Goal: Entertainment & Leisure: Consume media (video, audio)

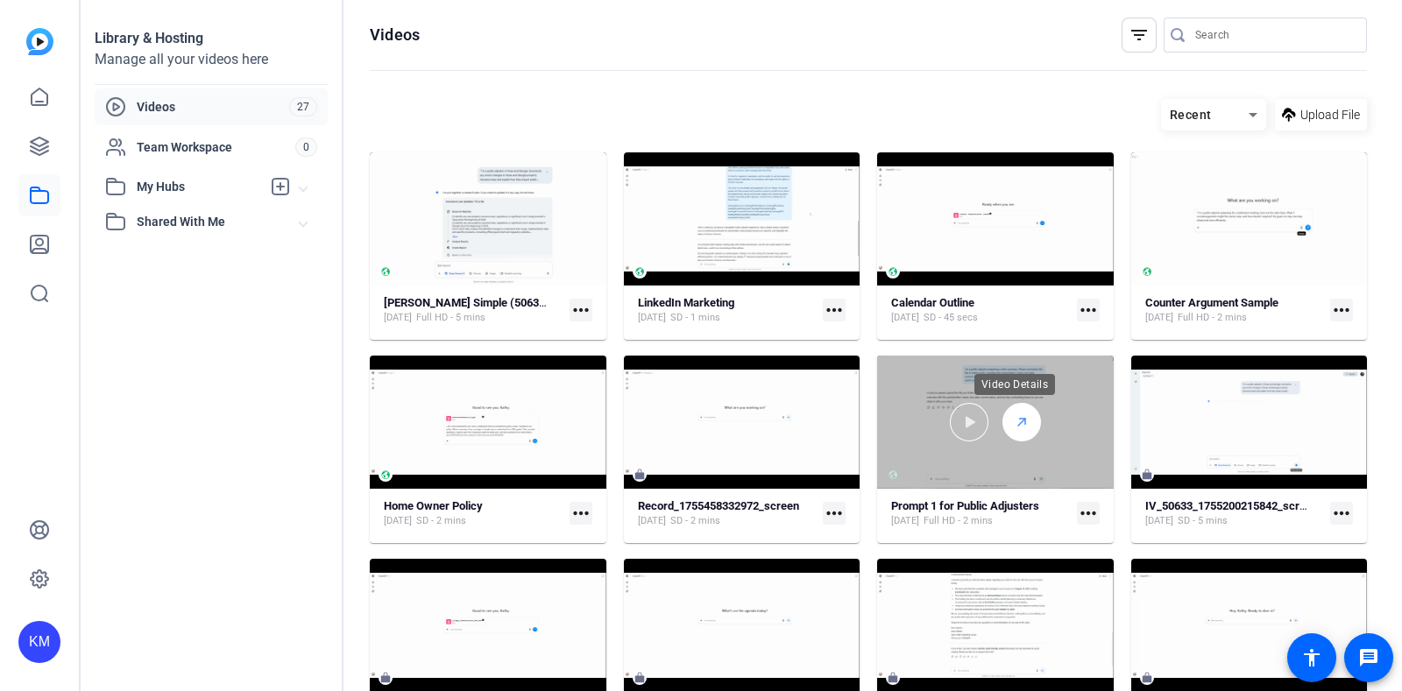
click at [1021, 418] on icon at bounding box center [1022, 422] width 14 height 21
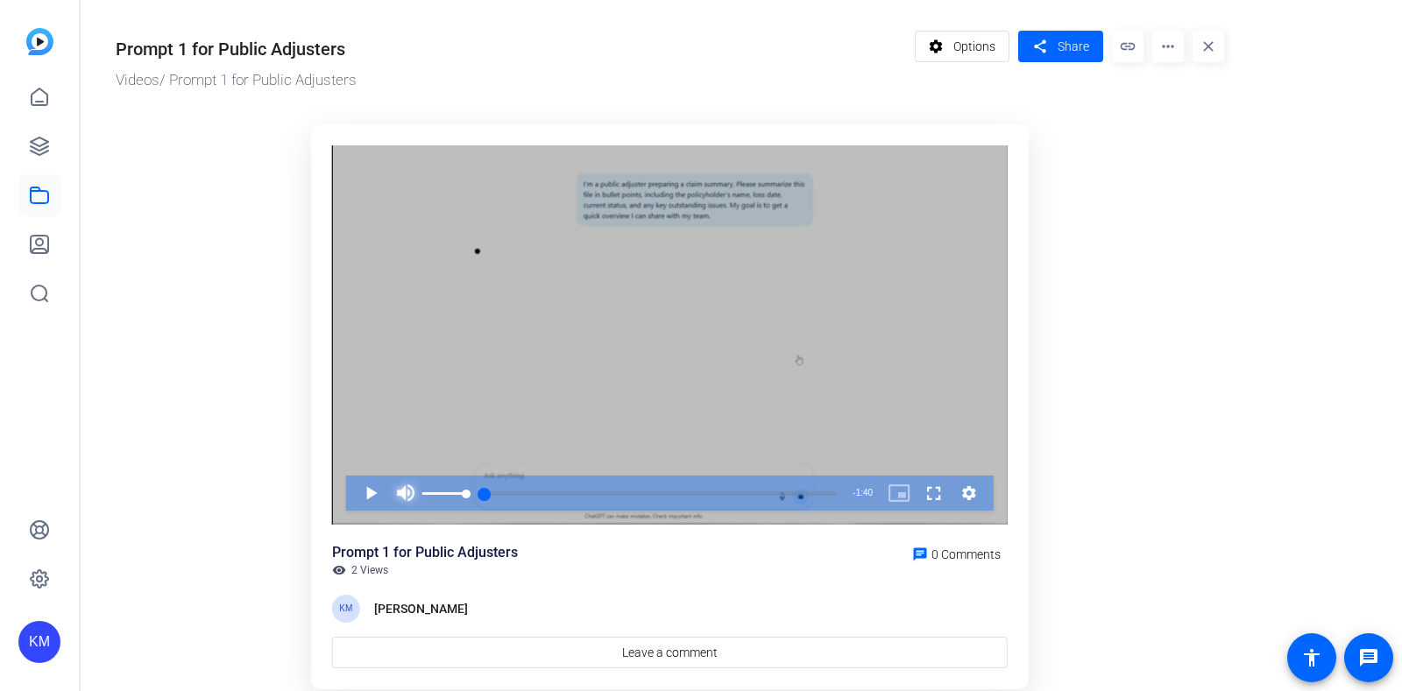
click at [399, 485] on span "Video Player" at bounding box center [405, 493] width 35 height 35
click at [353, 488] on span "Video Player" at bounding box center [353, 493] width 0 height 35
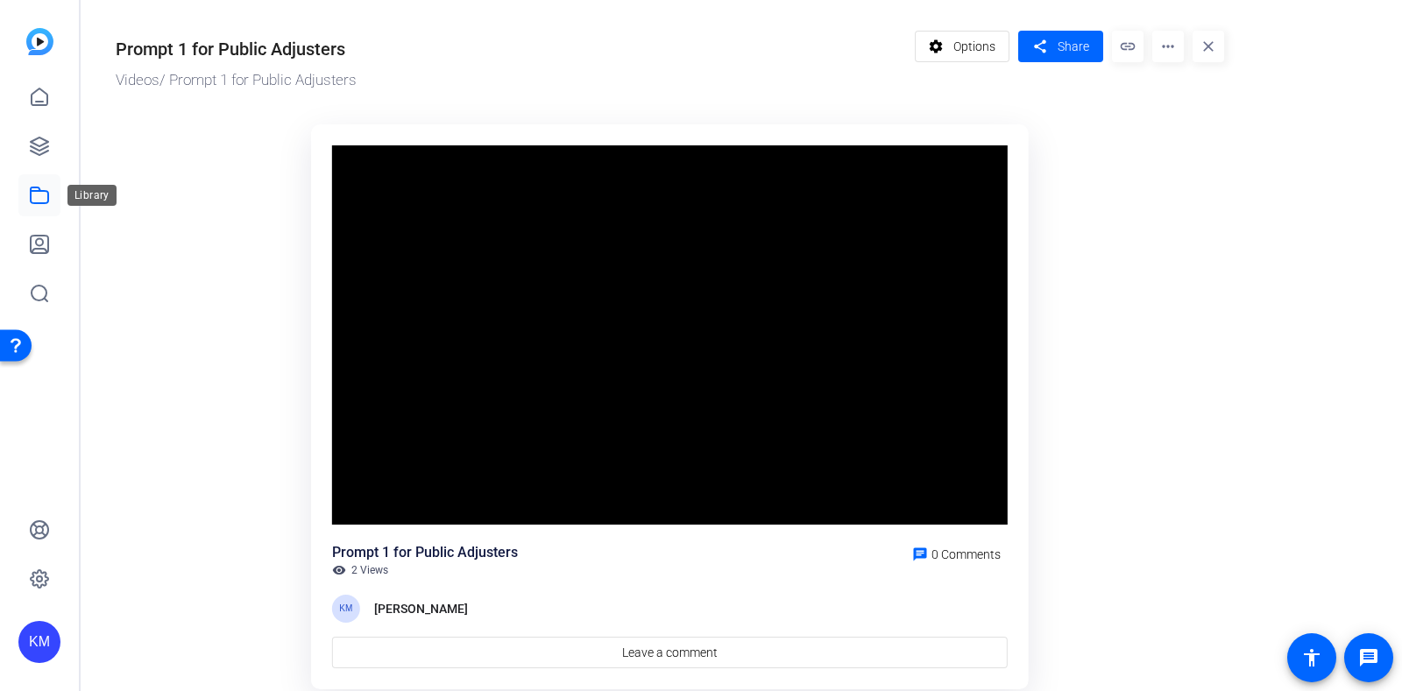
click at [37, 200] on icon at bounding box center [39, 195] width 21 height 21
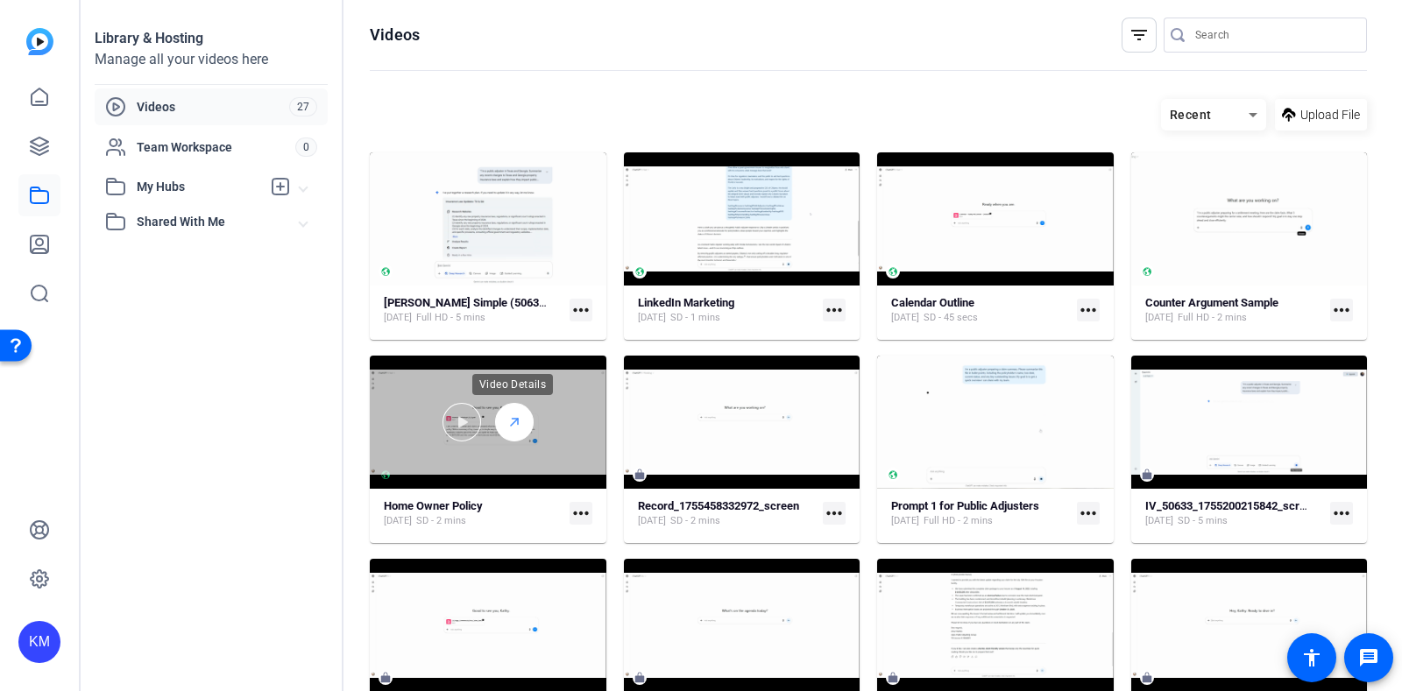
click at [512, 419] on polyline at bounding box center [515, 422] width 6 height 6
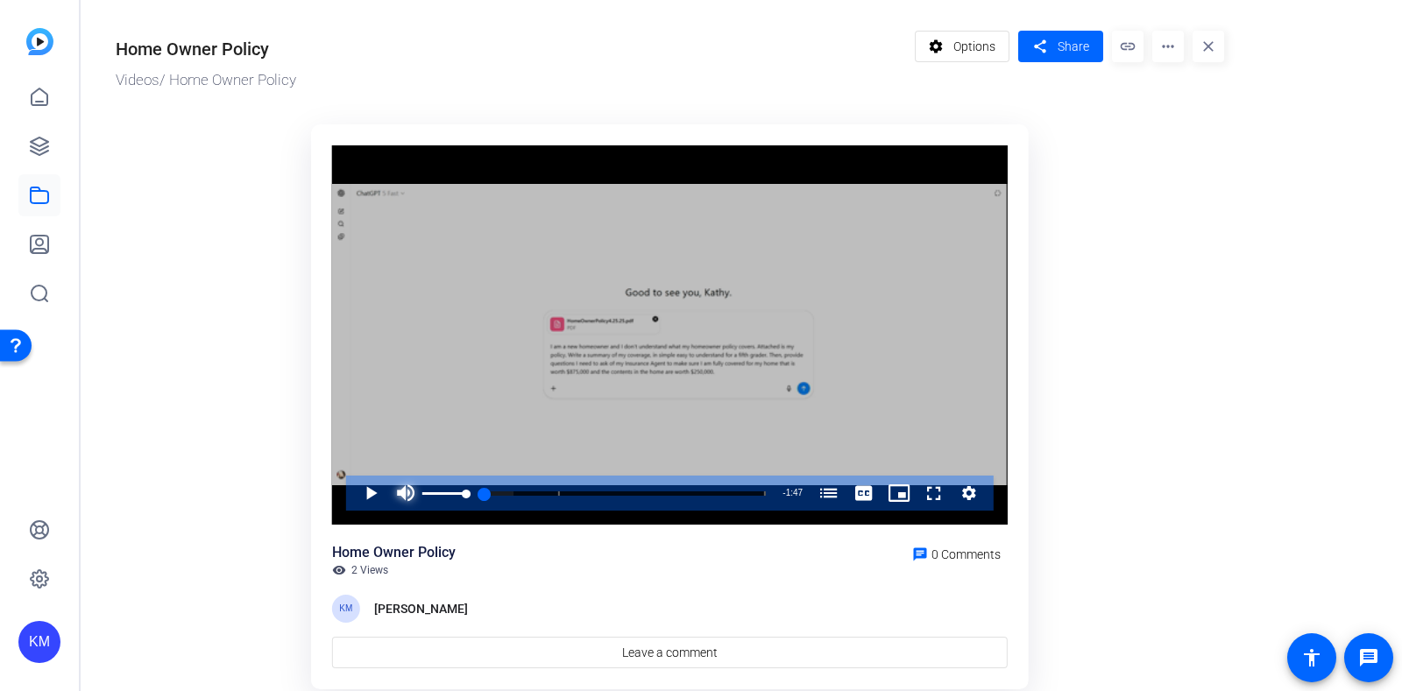
click at [402, 489] on span "Video Player" at bounding box center [405, 493] width 35 height 35
click at [353, 488] on span "Video Player" at bounding box center [353, 493] width 0 height 35
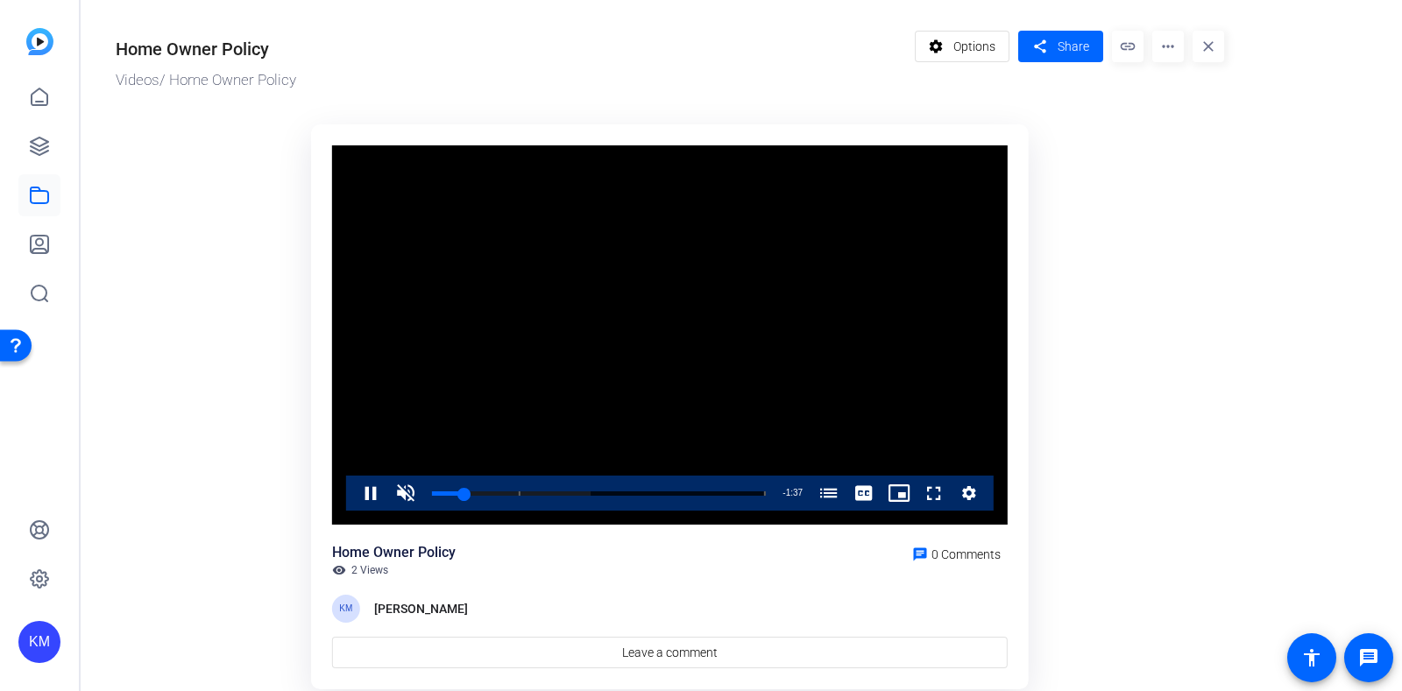
click at [962, 488] on icon "Video Player" at bounding box center [969, 493] width 18 height 21
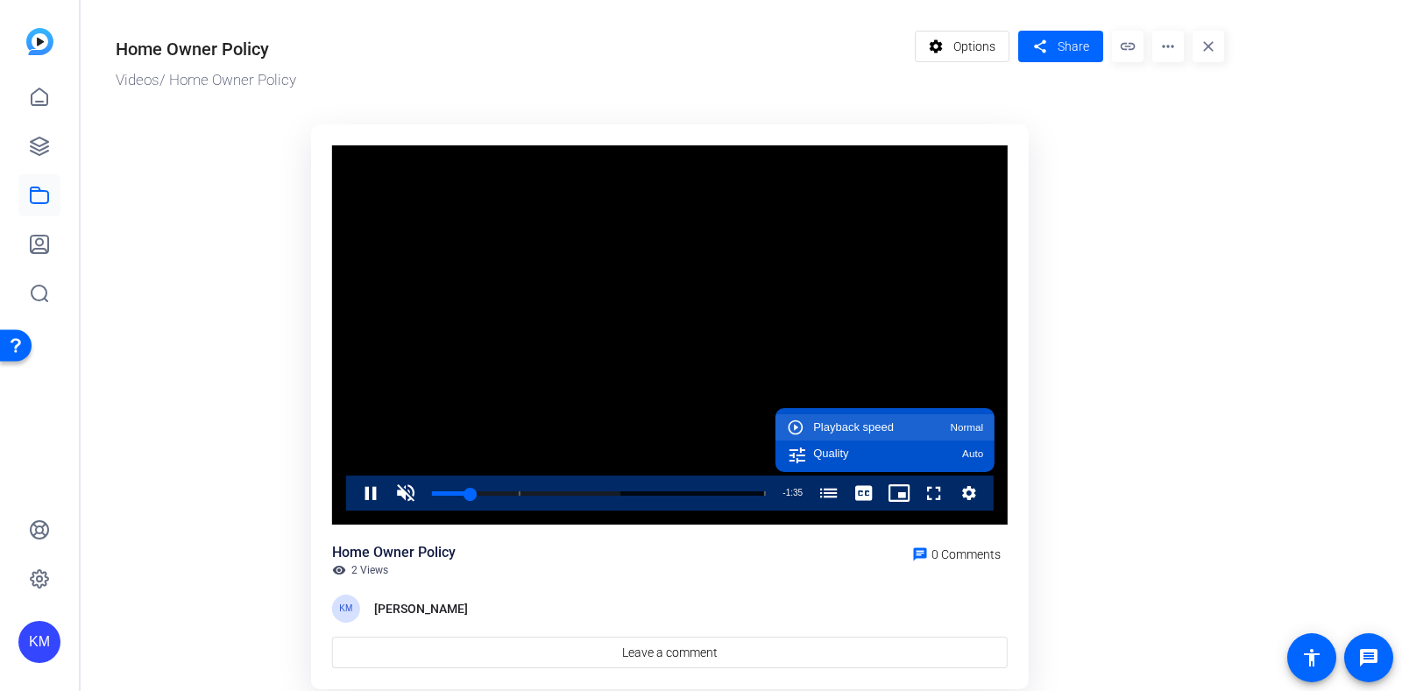
click at [964, 416] on button "Playback speed Normal" at bounding box center [884, 427] width 219 height 26
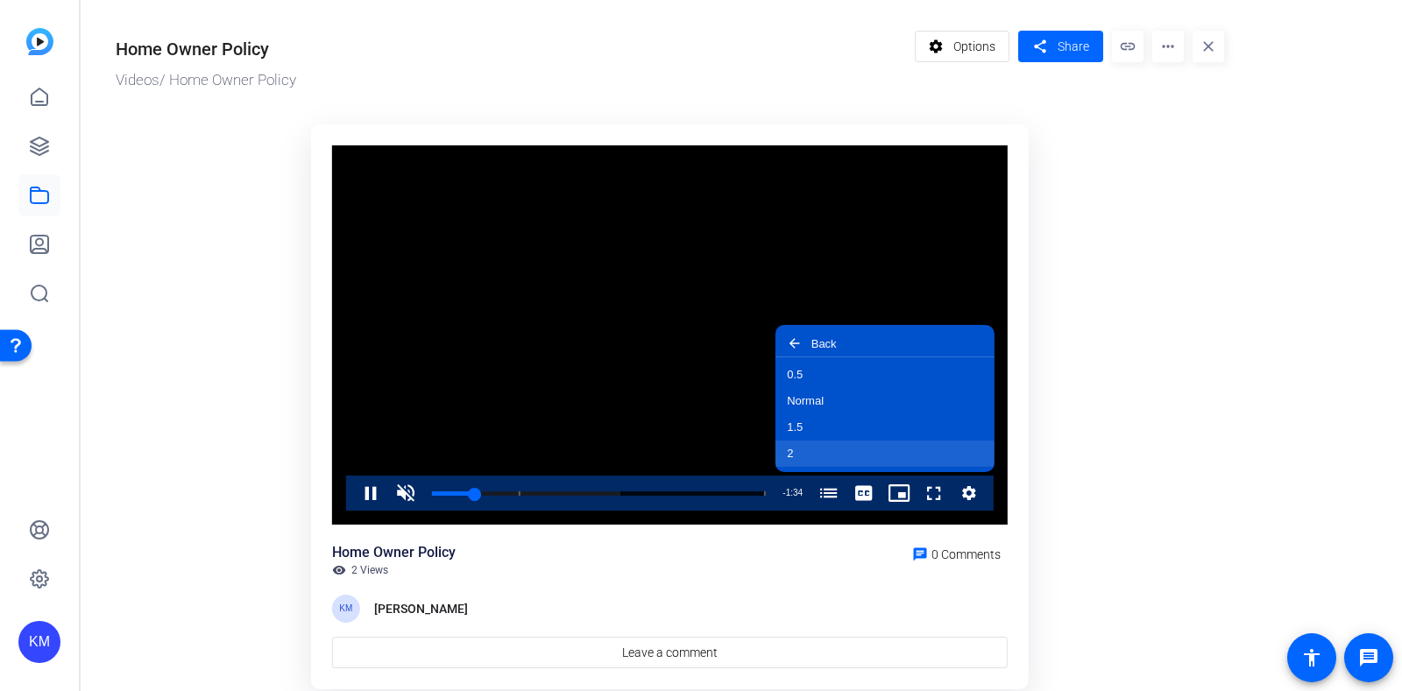
click at [935, 448] on button "2" at bounding box center [884, 454] width 219 height 26
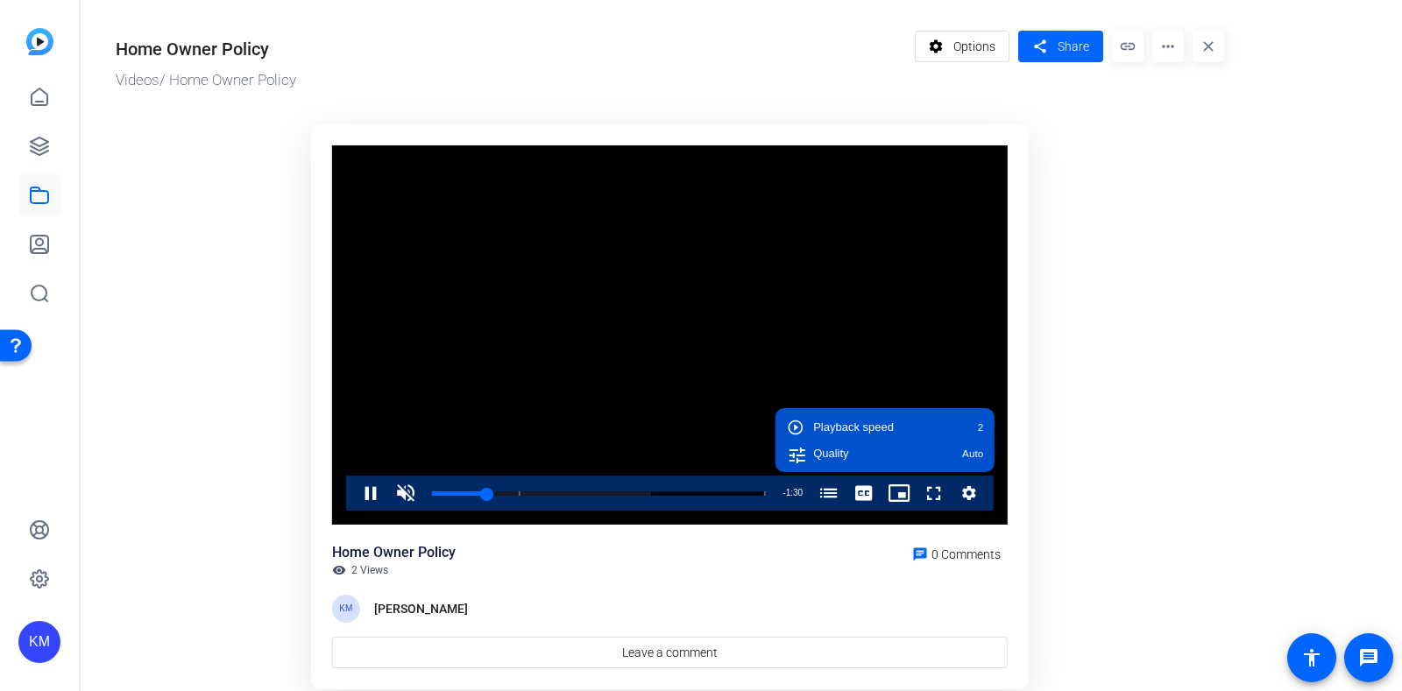
click at [1036, 378] on div "Video Player is loading. Play Video Pause Unmute Current Time 0:17 / Duration 1…" at bounding box center [670, 407] width 739 height 587
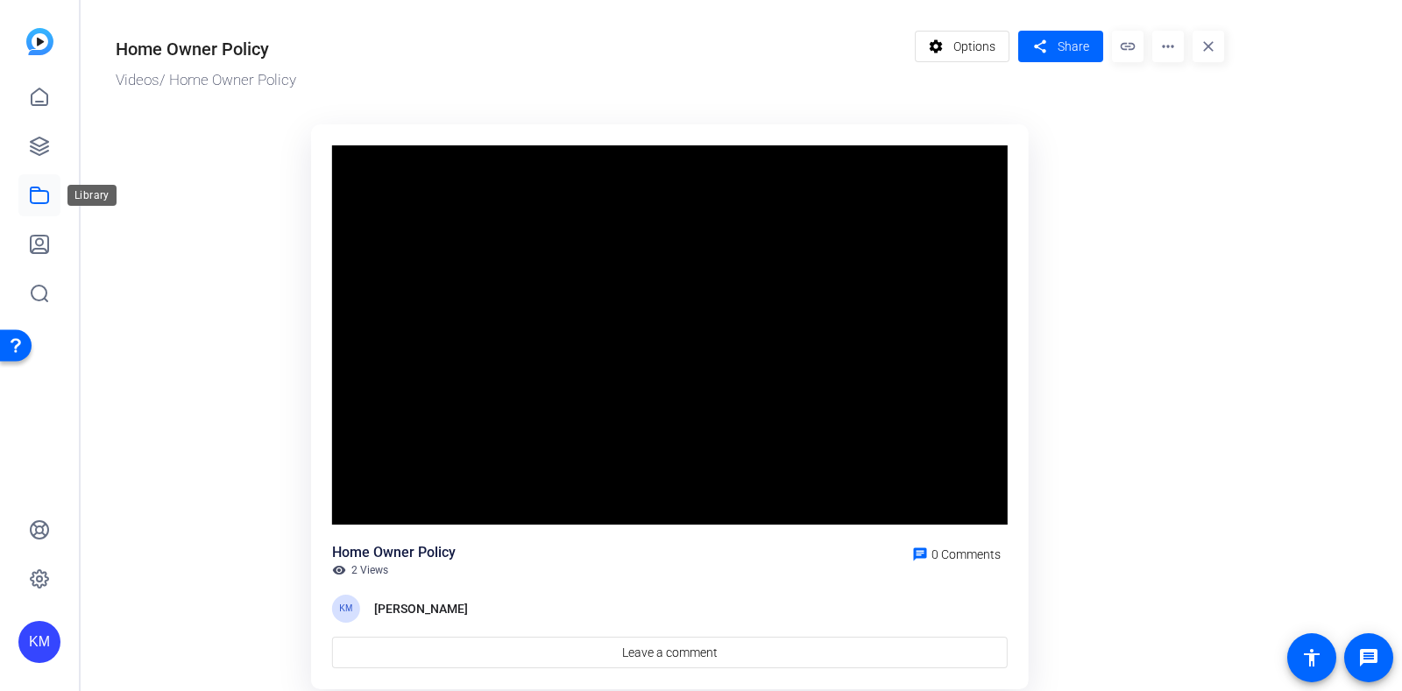
click at [33, 198] on icon at bounding box center [39, 195] width 21 height 21
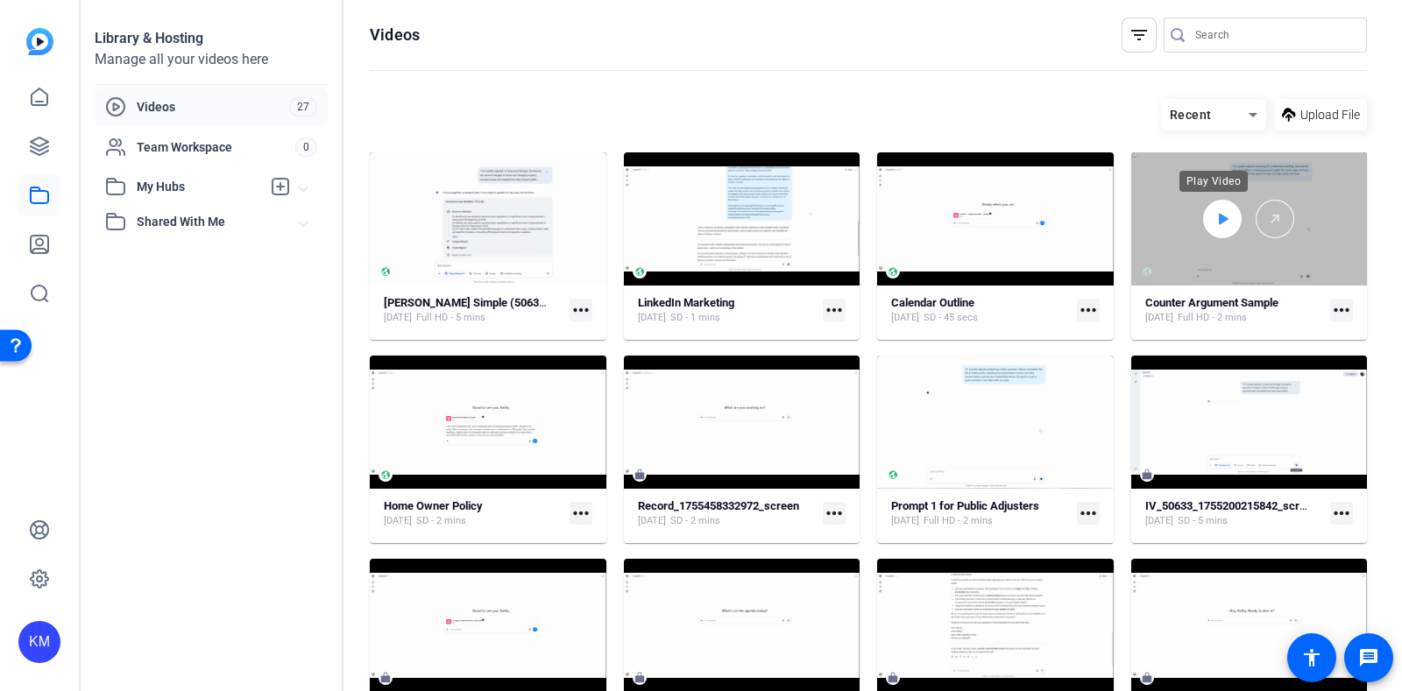
click at [1215, 225] on icon at bounding box center [1222, 219] width 14 height 21
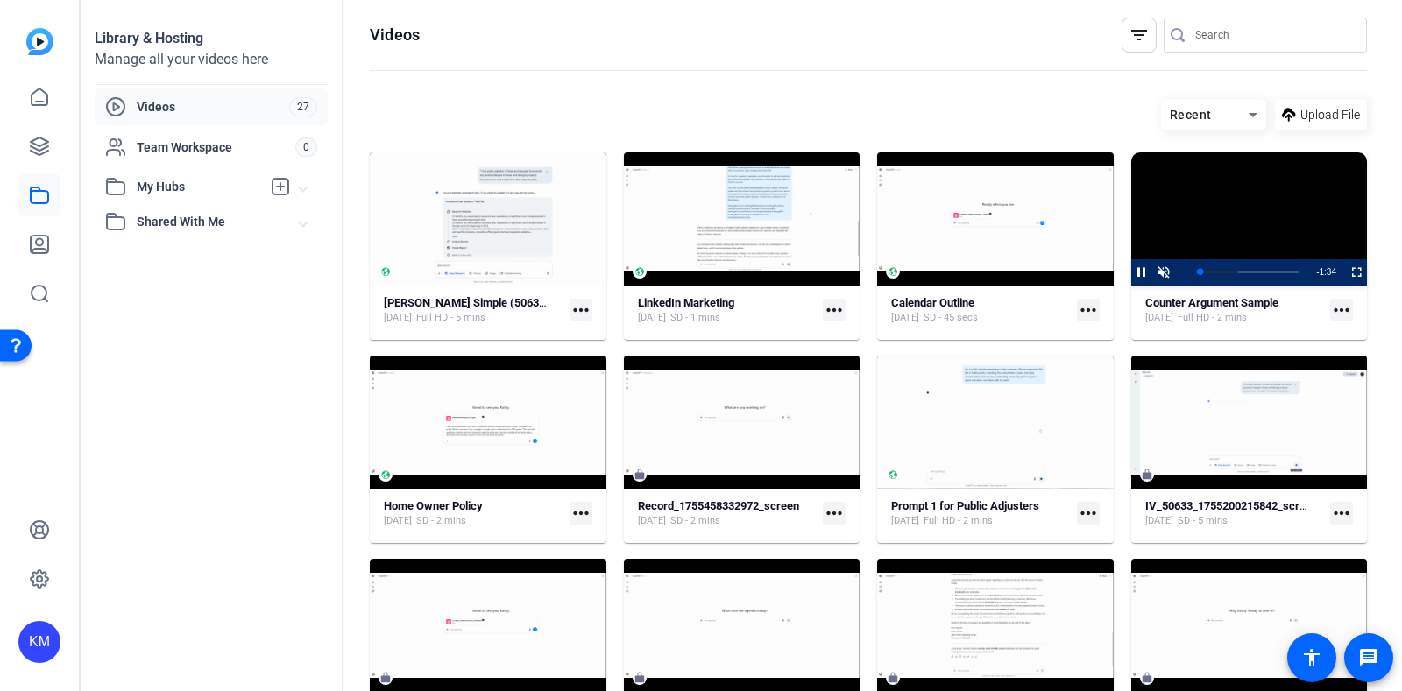
click at [1227, 230] on video "Video Player" at bounding box center [1249, 218] width 237 height 133
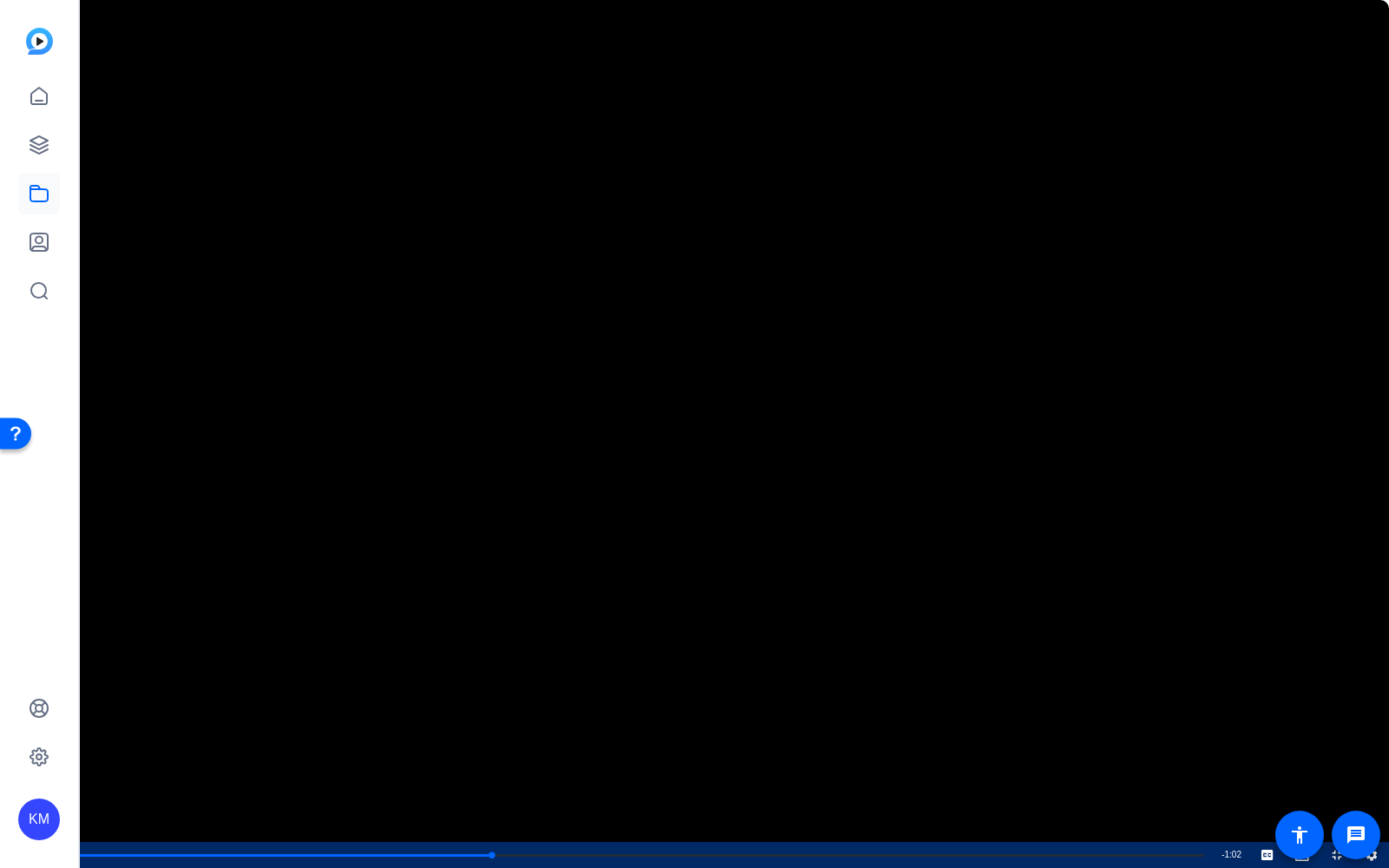
click at [1371, 684] on icon "Video Player" at bounding box center [1371, 854] width 14 height 21
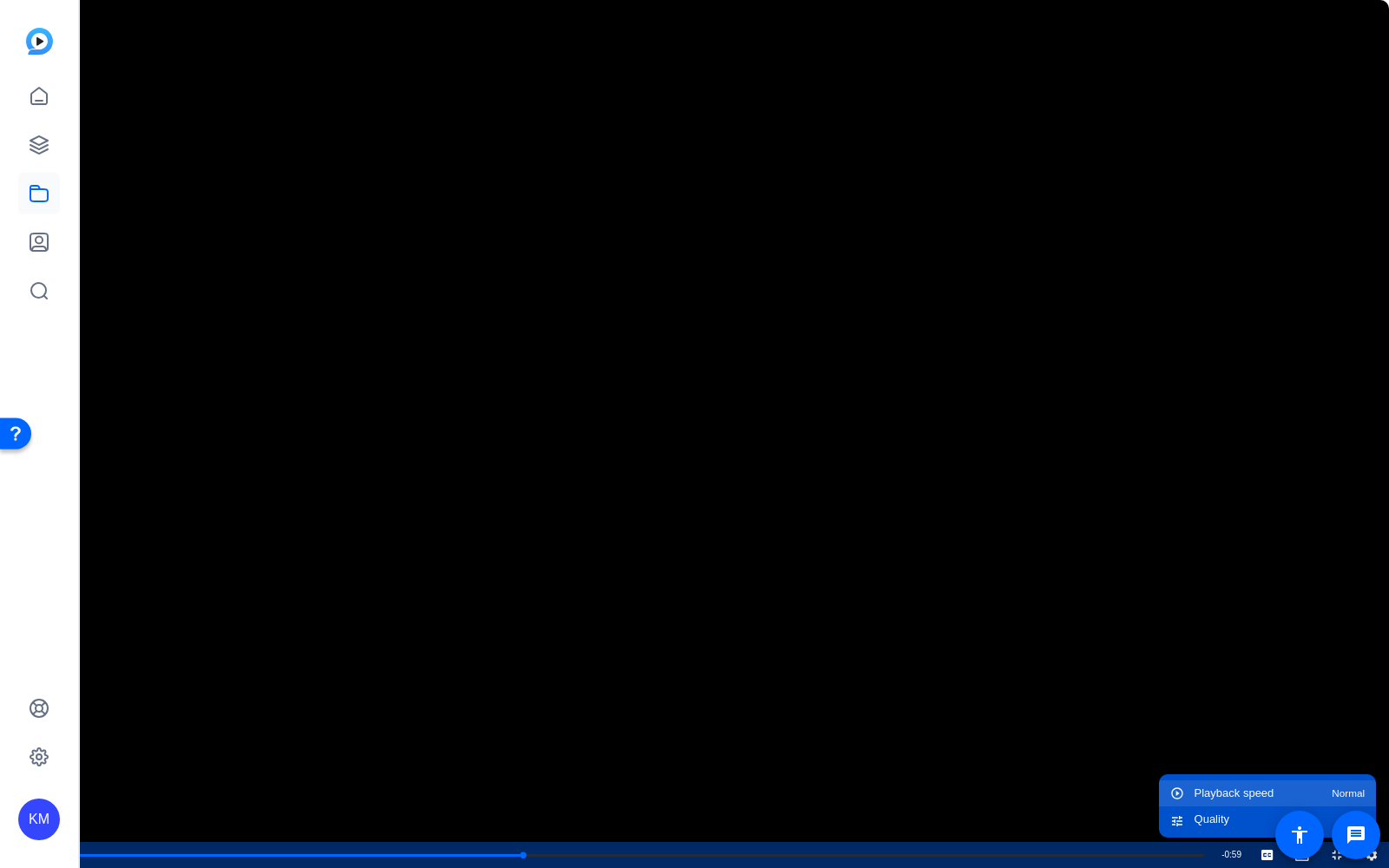
click at [1329, 684] on button "Playback speed Normal" at bounding box center [1267, 794] width 217 height 26
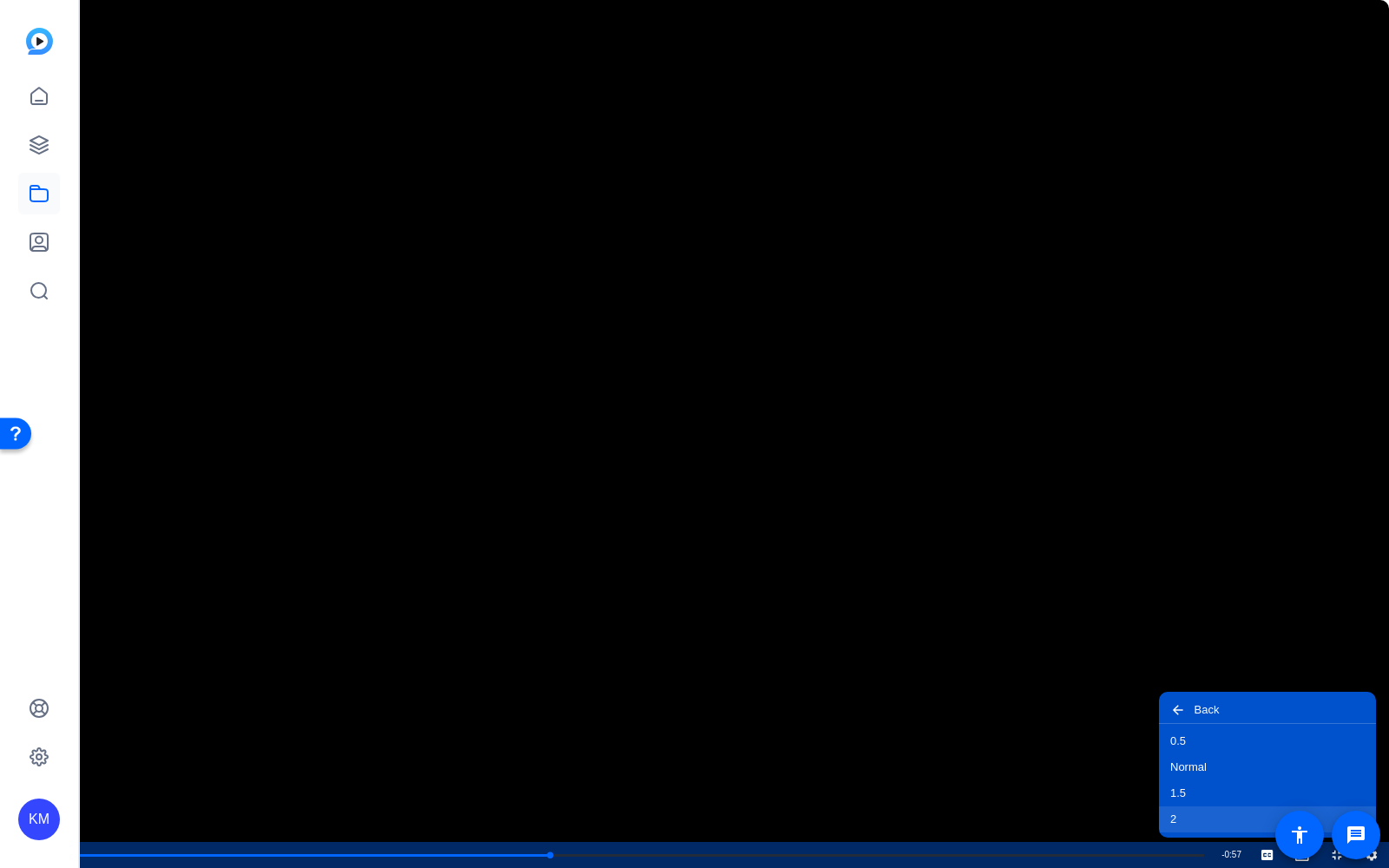
click at [1320, 684] on button "2" at bounding box center [1267, 819] width 217 height 26
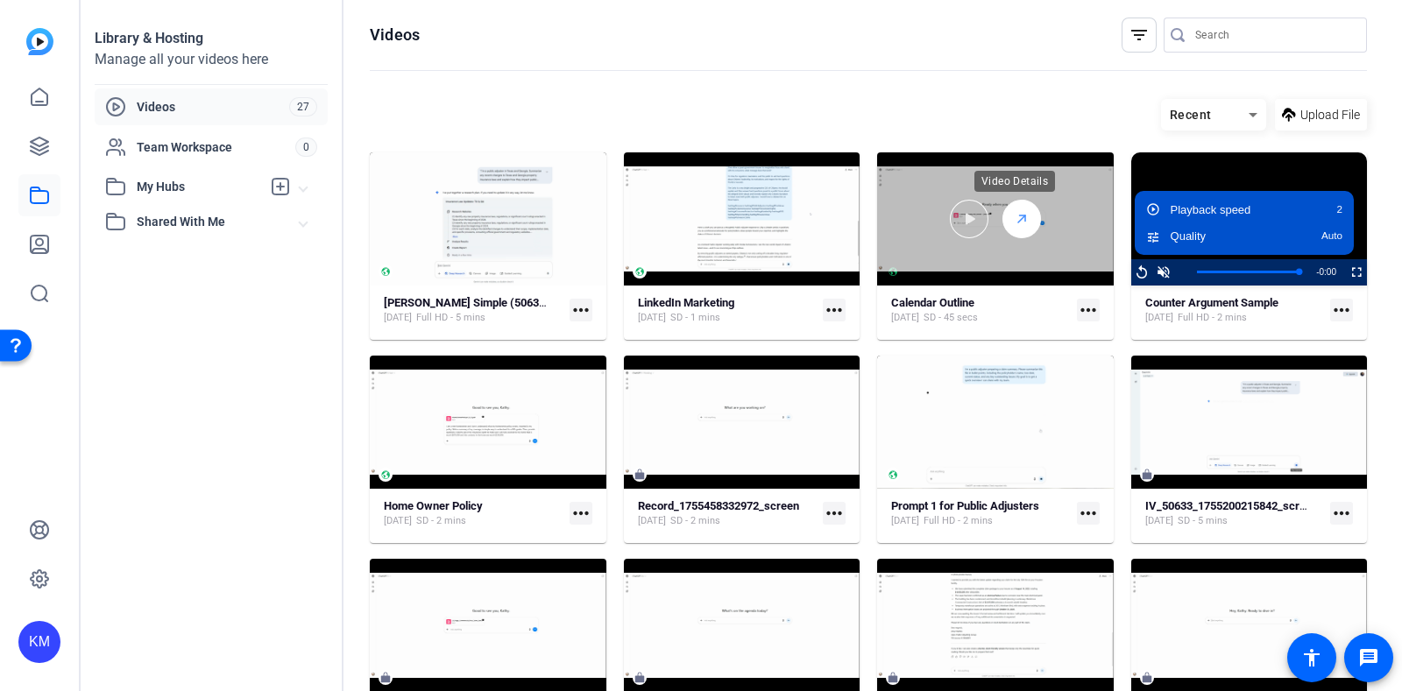
click at [1021, 223] on icon at bounding box center [1022, 219] width 14 height 21
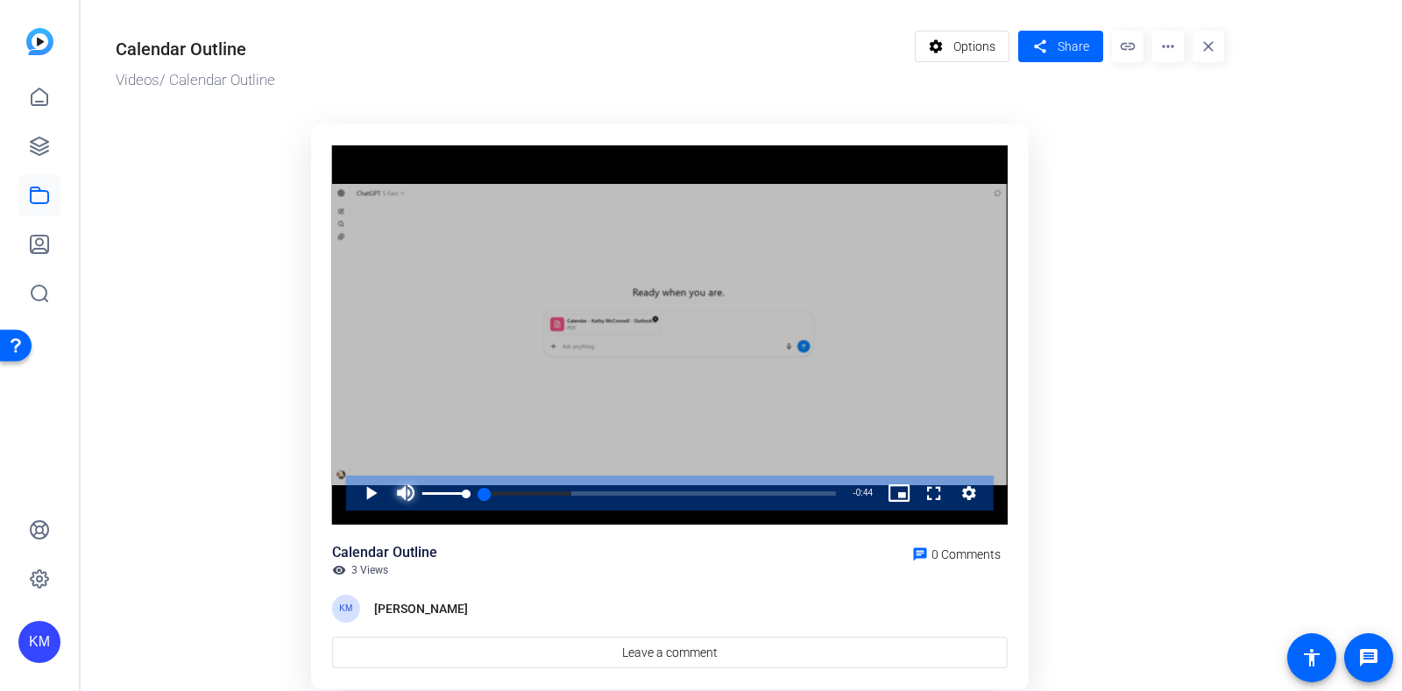
click at [401, 493] on span "Video Player" at bounding box center [405, 493] width 35 height 35
click at [973, 487] on icon "Video Player" at bounding box center [969, 493] width 18 height 21
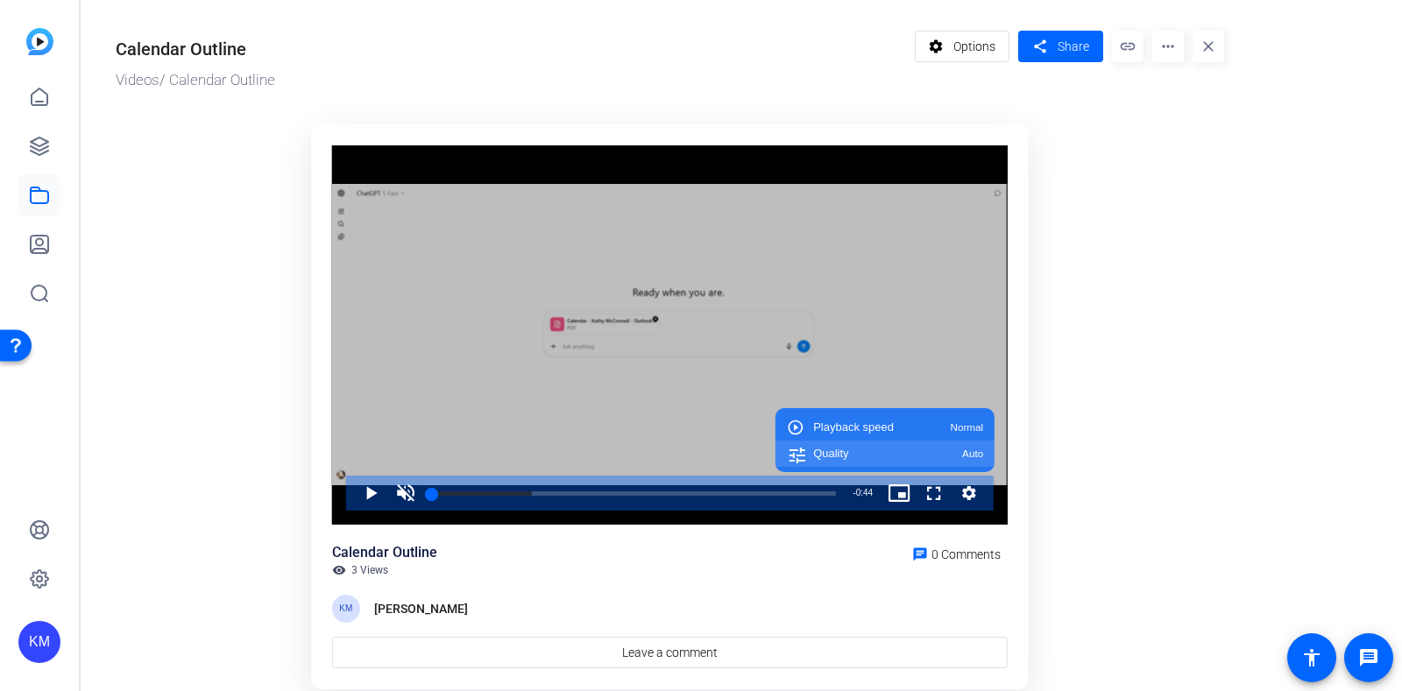
click at [973, 449] on span "Auto" at bounding box center [972, 454] width 21 height 11
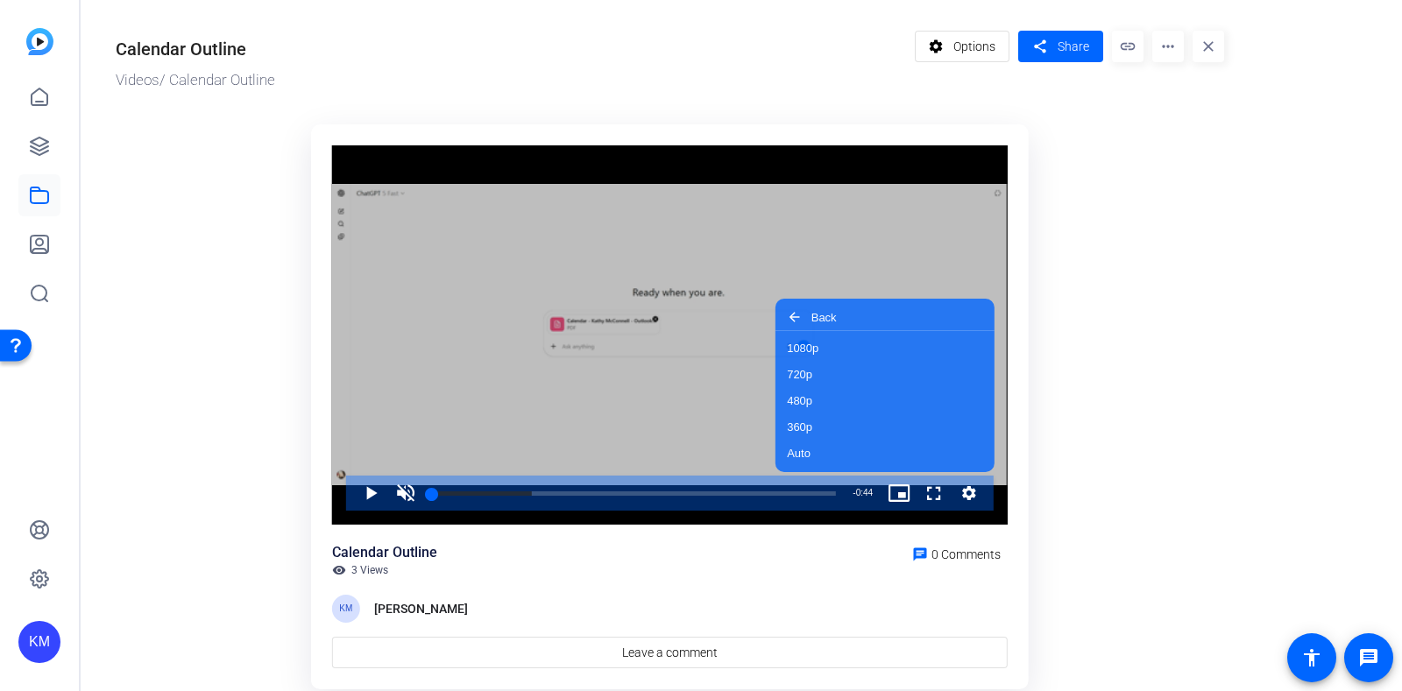
click at [973, 447] on button "Auto" at bounding box center [884, 454] width 219 height 26
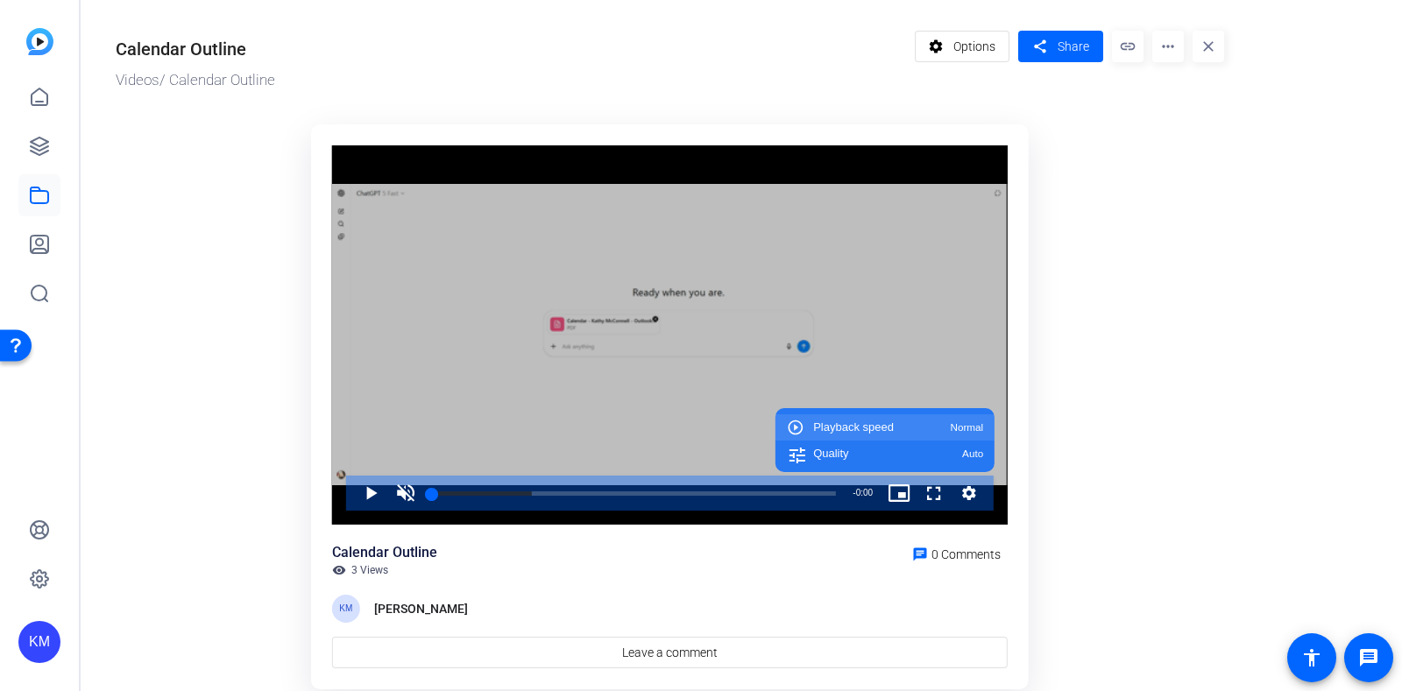
click at [974, 428] on span "Normal" at bounding box center [966, 427] width 33 height 11
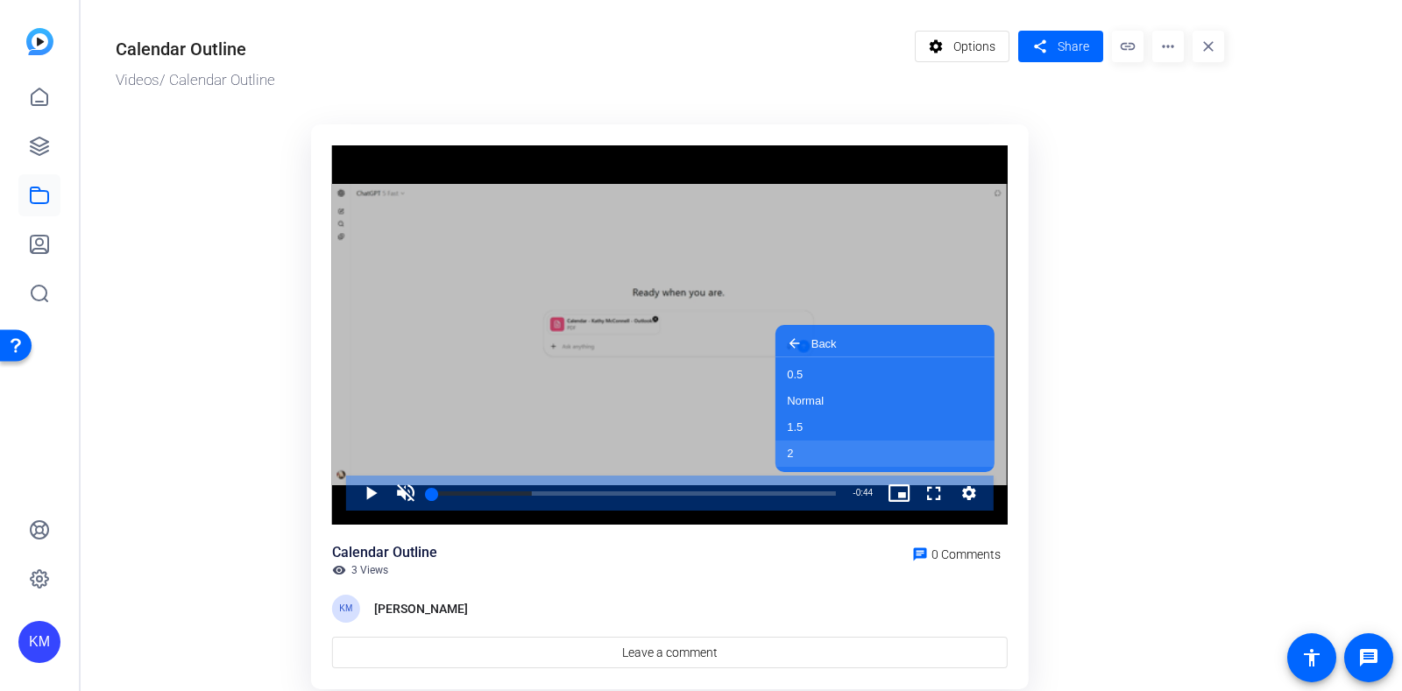
click at [949, 454] on button "2" at bounding box center [884, 454] width 219 height 26
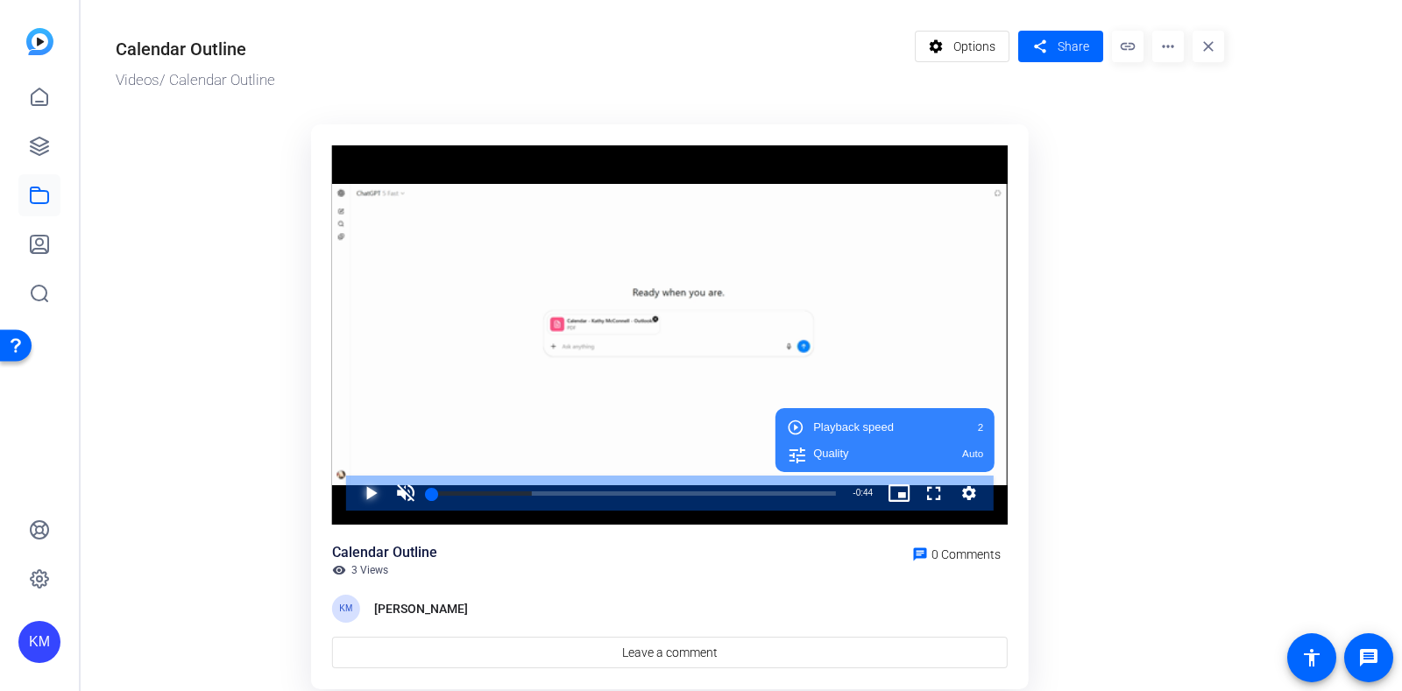
drag, startPoint x: 362, startPoint y: 488, endPoint x: 1078, endPoint y: 435, distance: 717.7
click at [1078, 435] on ktd-grid "Video Player is loading. Play Video Play Unmute 0% Current Time 0:00 / Duration…" at bounding box center [670, 407] width 1108 height 587
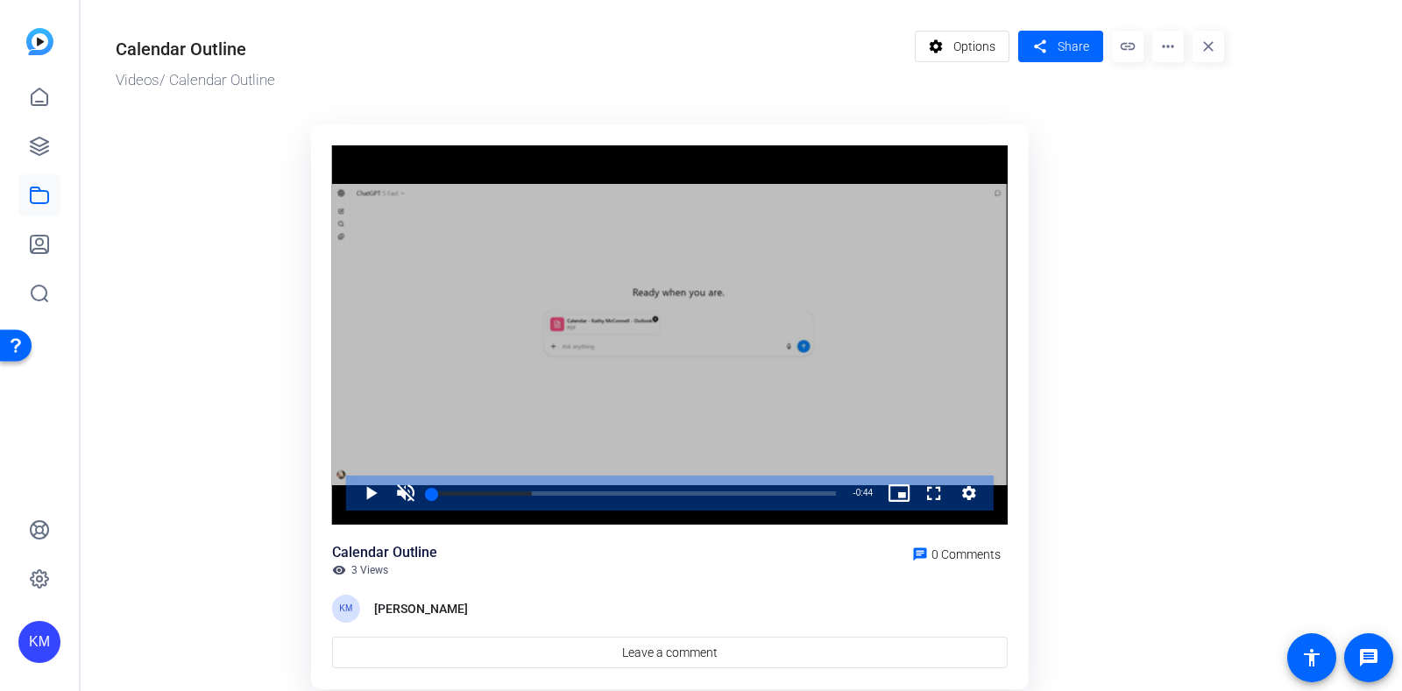
click at [958, 313] on div "Video Player" at bounding box center [669, 335] width 675 height 380
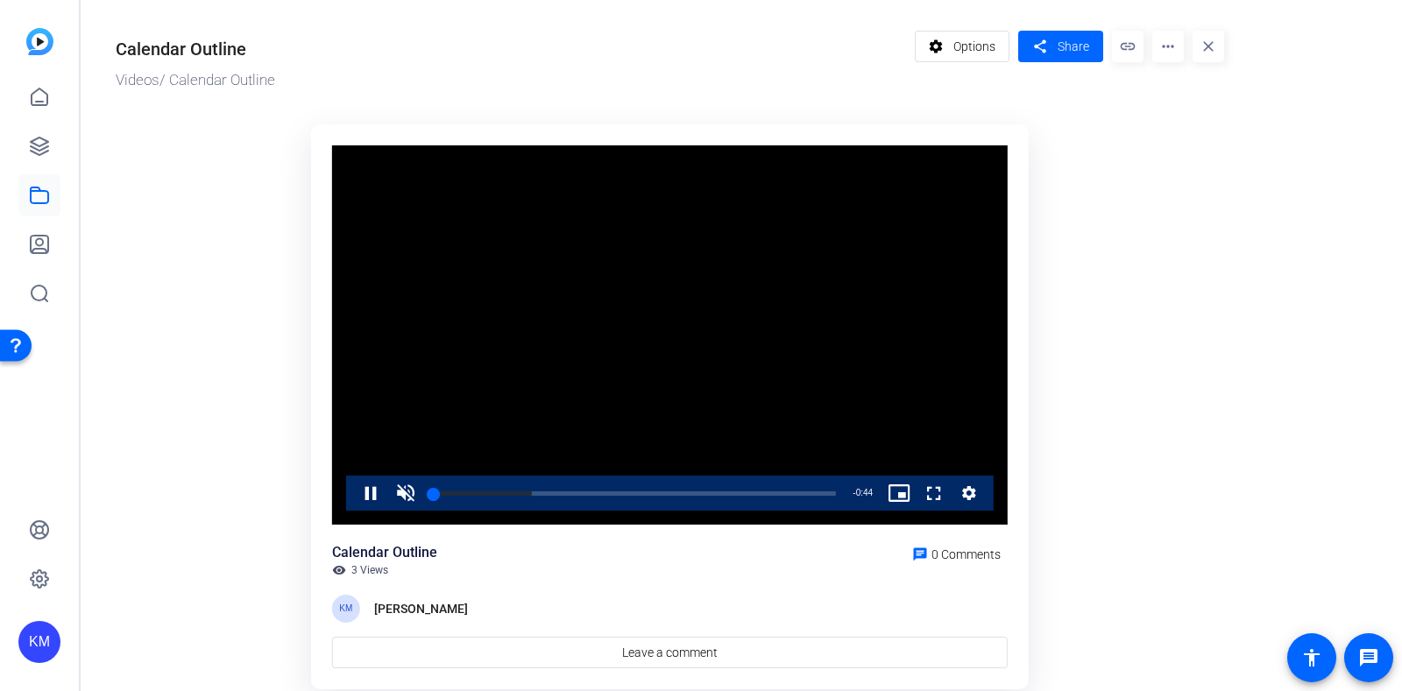
click at [958, 313] on div "Video Player is loading. Play Video Pause Unmute 0% Current Time 0:00 / Duratio…" at bounding box center [669, 335] width 675 height 380
click at [916, 488] on span "Video Player" at bounding box center [916, 493] width 0 height 35
click at [44, 202] on icon at bounding box center [40, 195] width 18 height 16
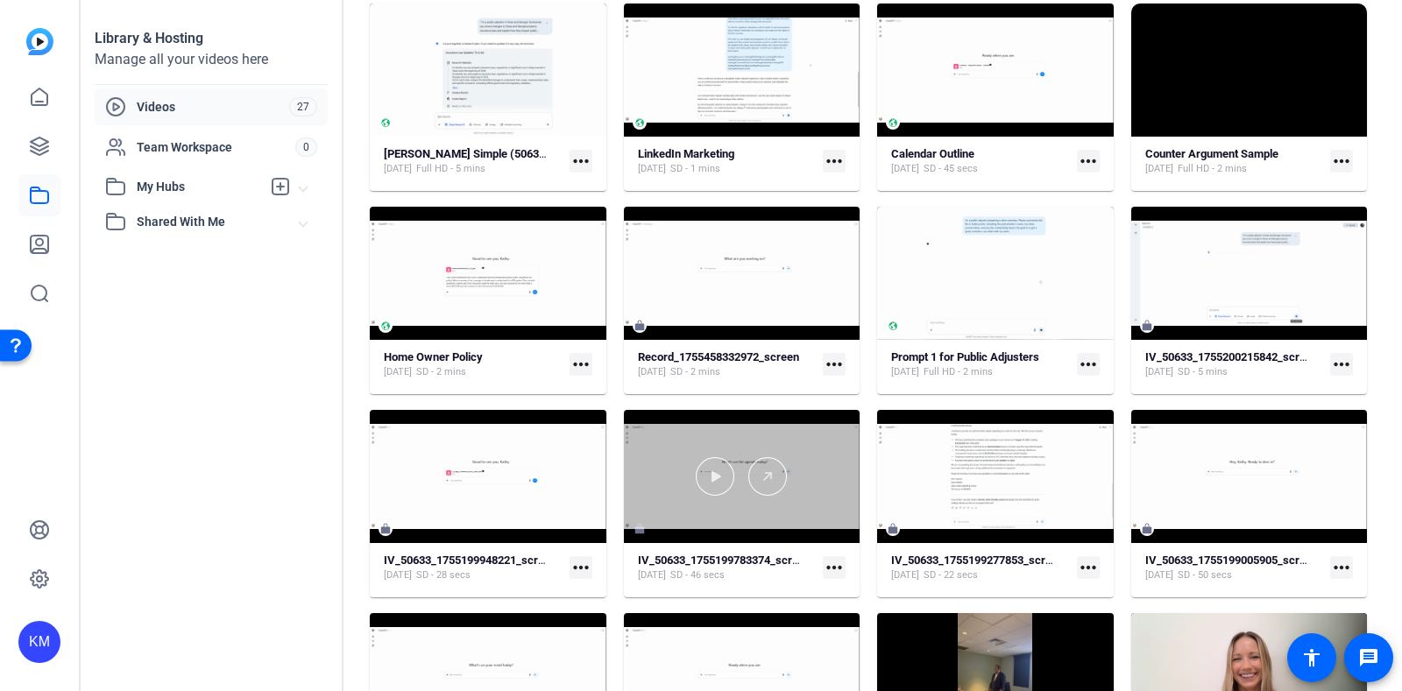
scroll to position [150, 0]
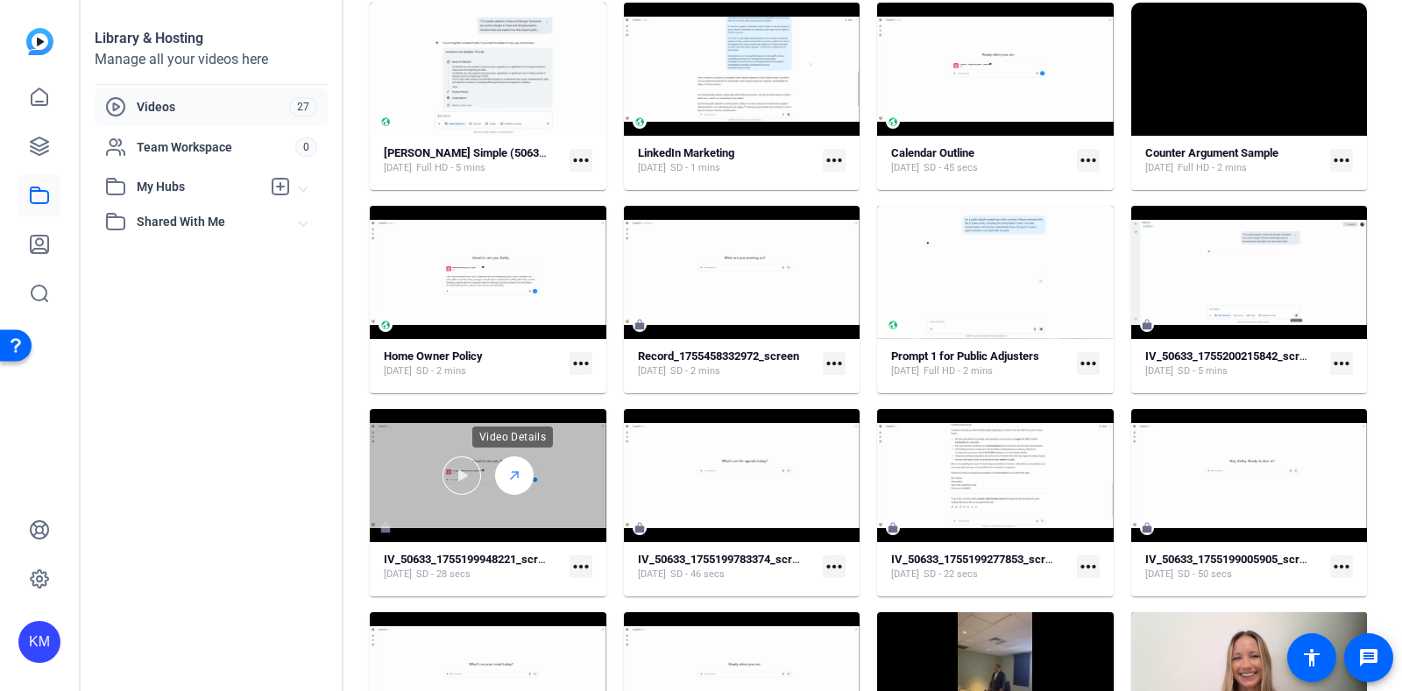
click at [507, 466] on icon at bounding box center [514, 475] width 14 height 21
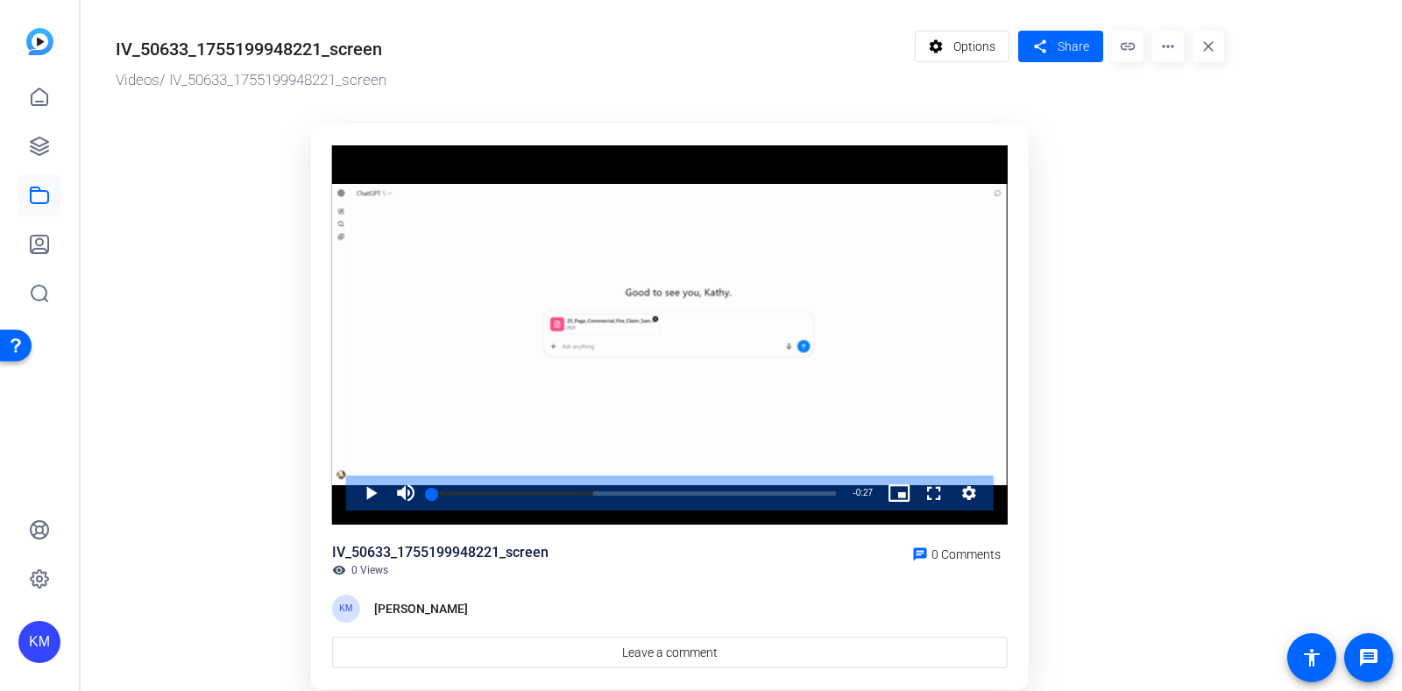
click at [385, 88] on div "Videos / IV_50633_1755199948221_screen" at bounding box center [511, 80] width 790 height 23
click at [39, 134] on link at bounding box center [39, 146] width 42 height 42
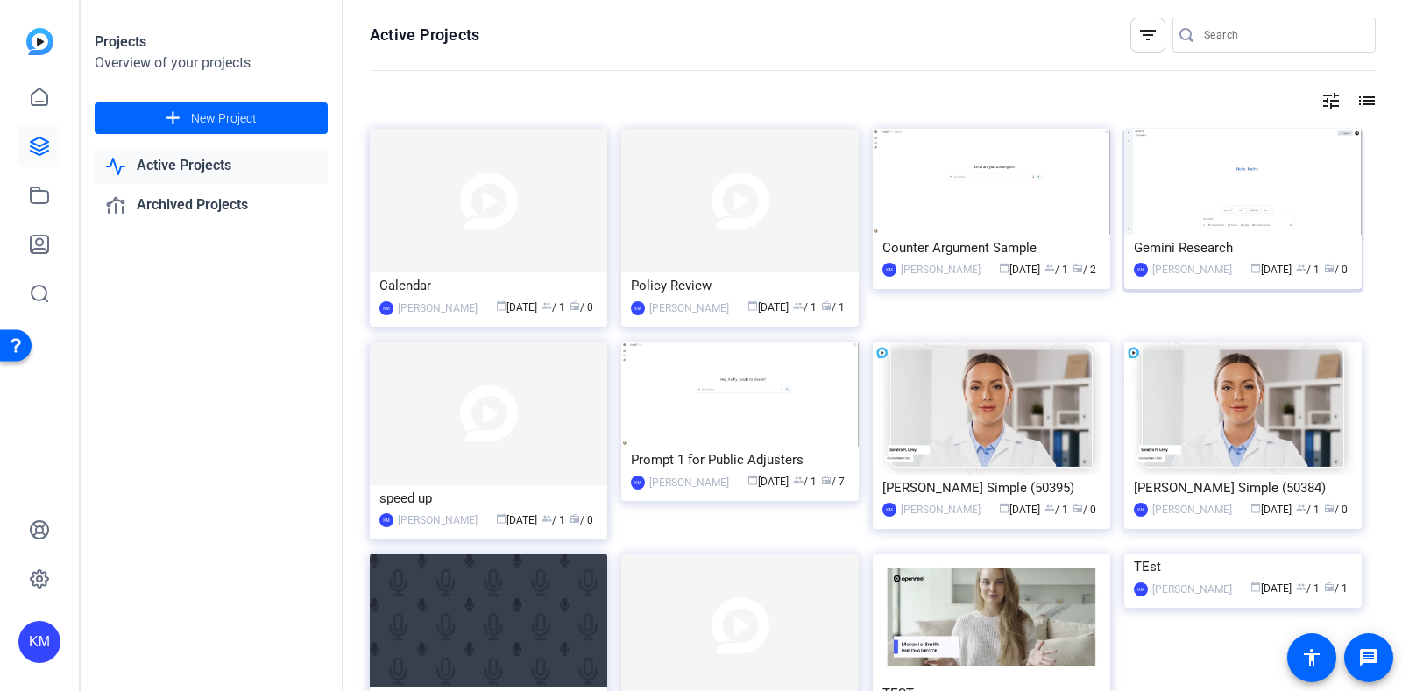
click at [1227, 187] on img at bounding box center [1242, 182] width 237 height 106
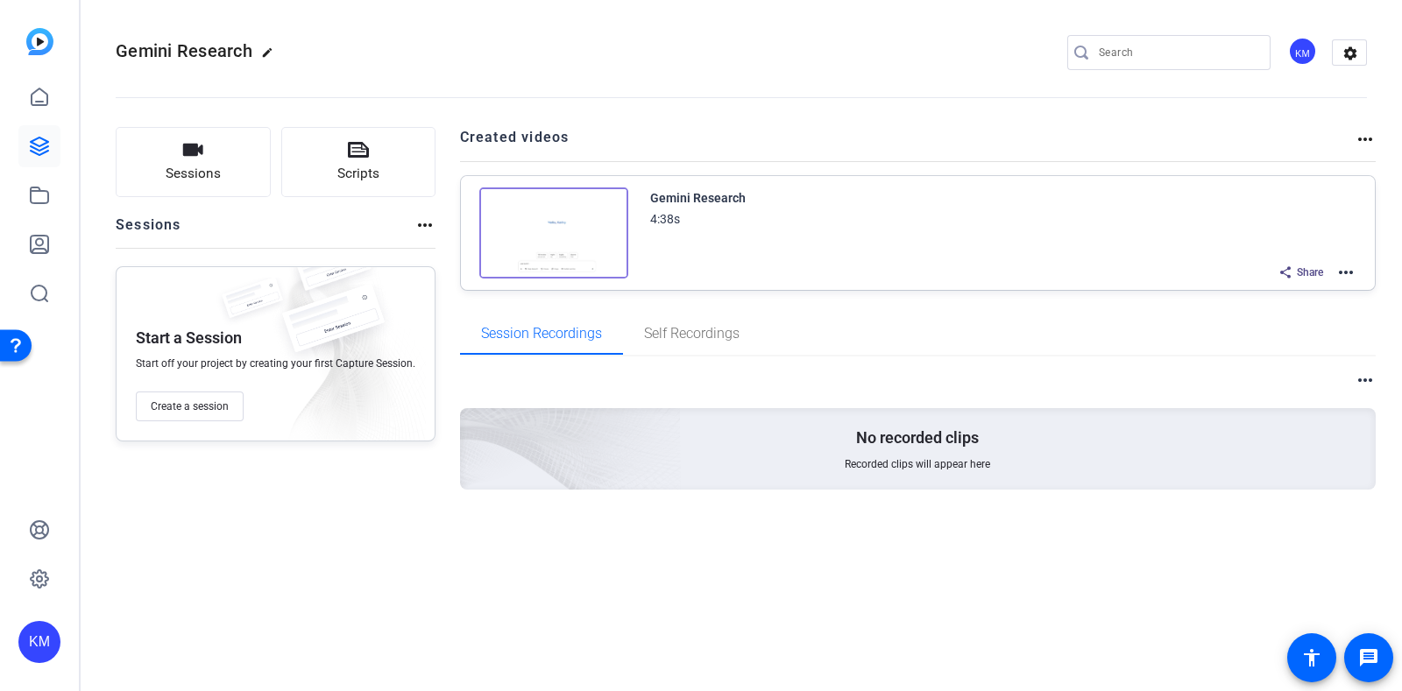
click at [583, 228] on img at bounding box center [553, 232] width 149 height 91
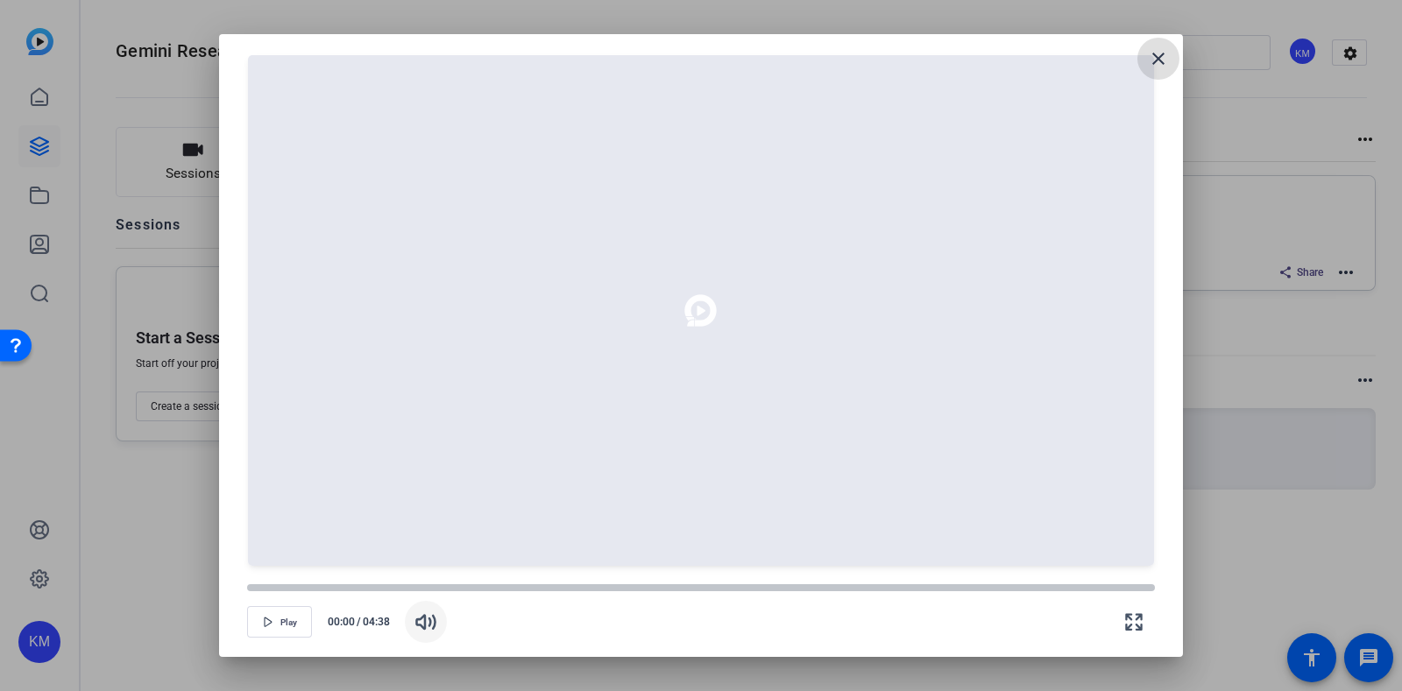
click at [432, 628] on icon "button" at bounding box center [425, 622] width 21 height 21
click at [272, 623] on icon "button" at bounding box center [268, 622] width 11 height 11
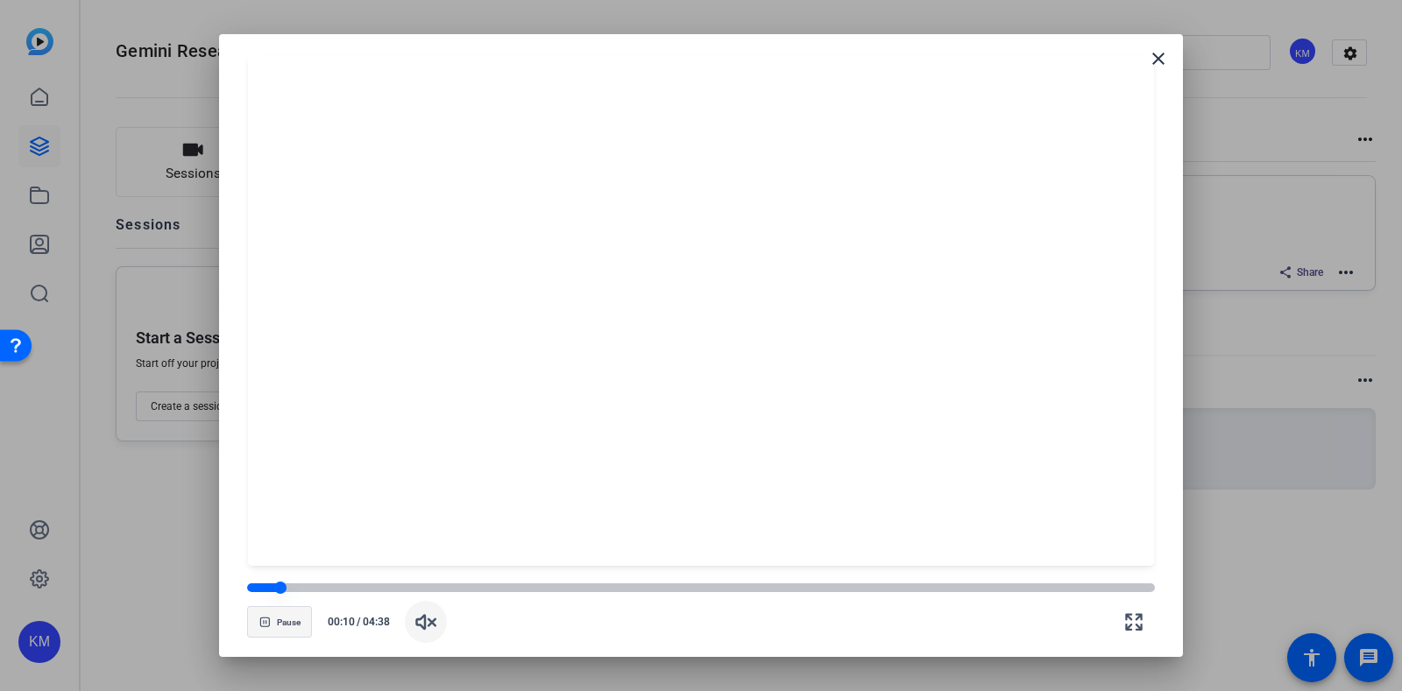
click at [257, 590] on div at bounding box center [263, 588] width 32 height 9
click at [257, 590] on div at bounding box center [258, 588] width 23 height 9
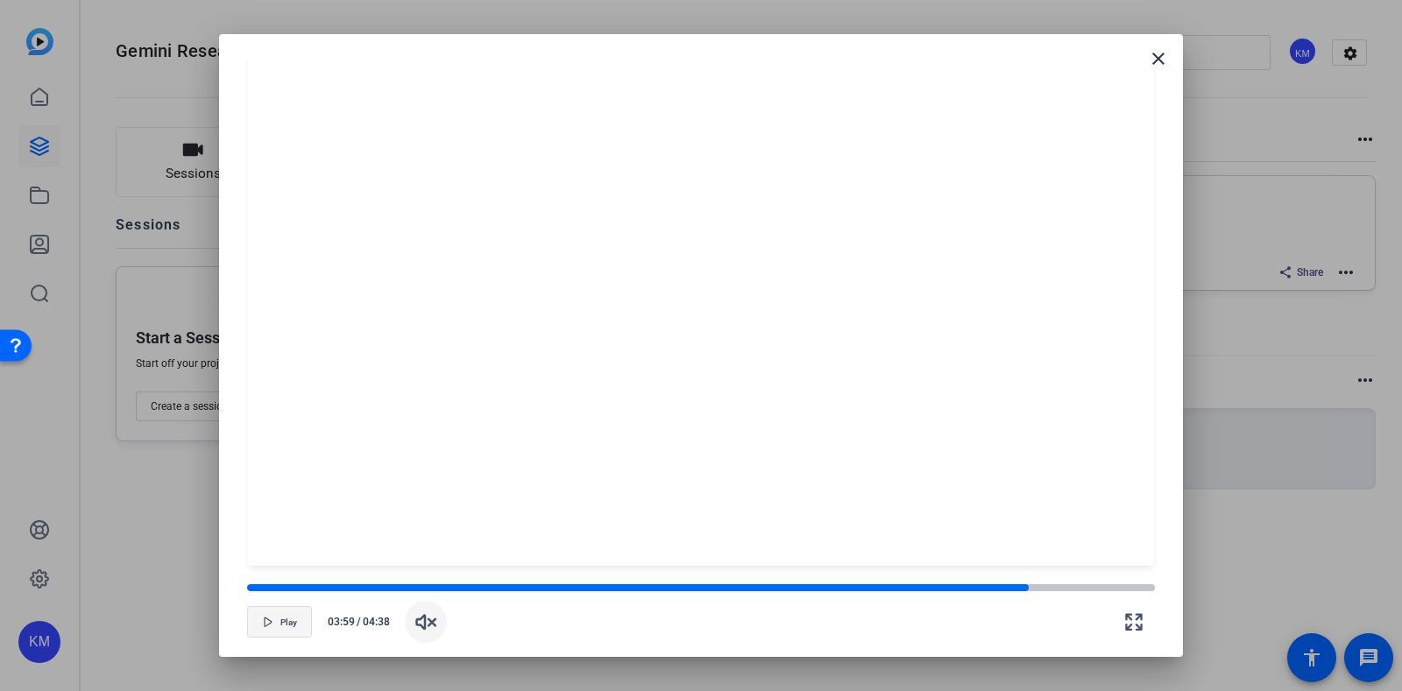
click at [1029, 598] on div "Play 03:59 / 04:38" at bounding box center [700, 612] width 907 height 61
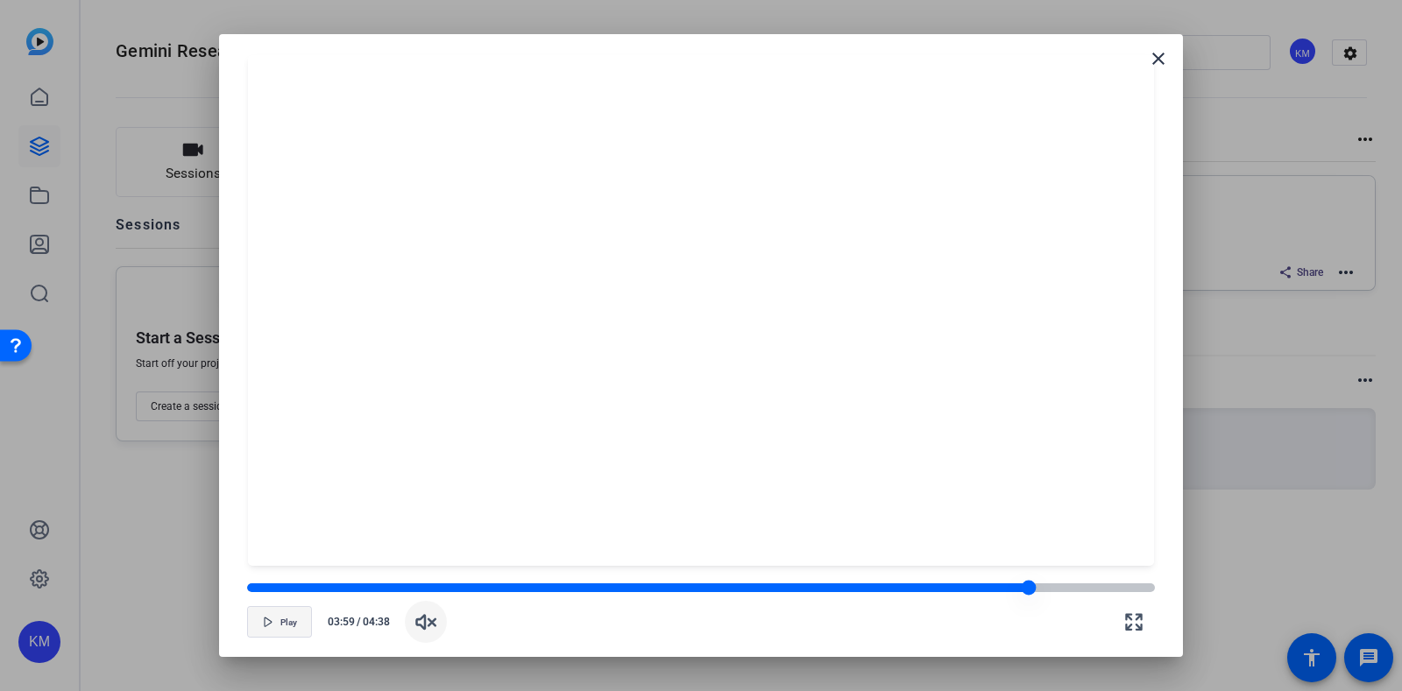
click at [1031, 584] on div at bounding box center [1029, 587] width 15 height 15
click at [1088, 586] on div at bounding box center [1088, 587] width 15 height 15
click at [1128, 584] on div at bounding box center [700, 588] width 907 height 9
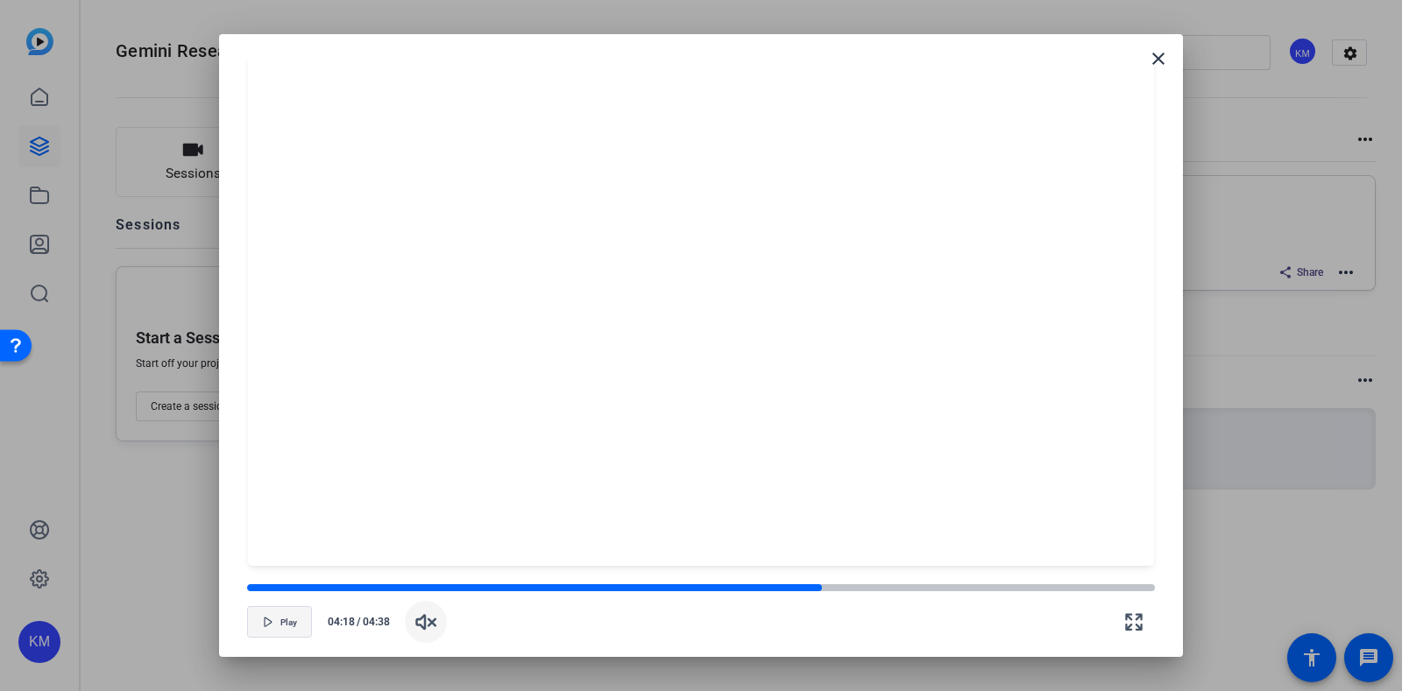
drag, startPoint x: 1128, startPoint y: 584, endPoint x: 398, endPoint y: 532, distance: 731.6
click at [398, 532] on openreel-cue-player-v2 "Play 04:18 / 04:38" at bounding box center [701, 345] width 922 height 580
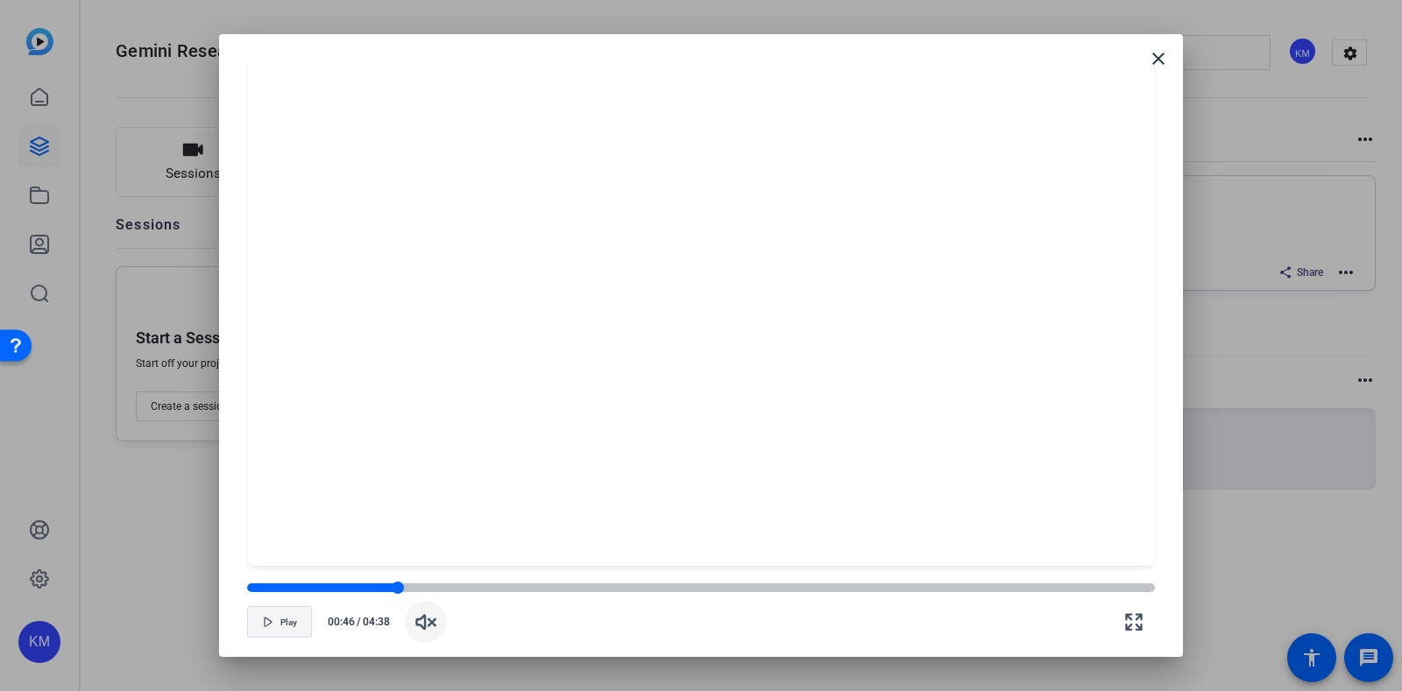
click at [402, 582] on div at bounding box center [700, 588] width 907 height 12
click at [1163, 55] on mat-icon "close" at bounding box center [1158, 58] width 21 height 21
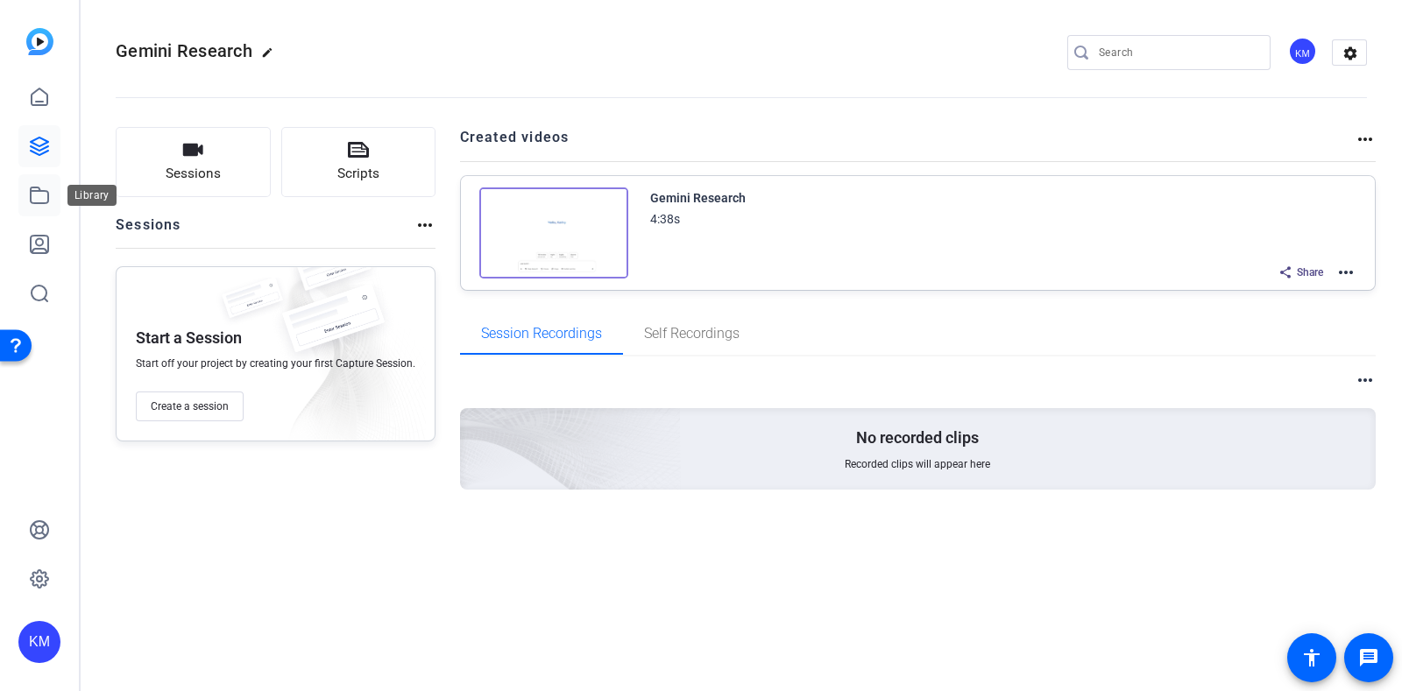
click at [51, 193] on link at bounding box center [39, 195] width 42 height 42
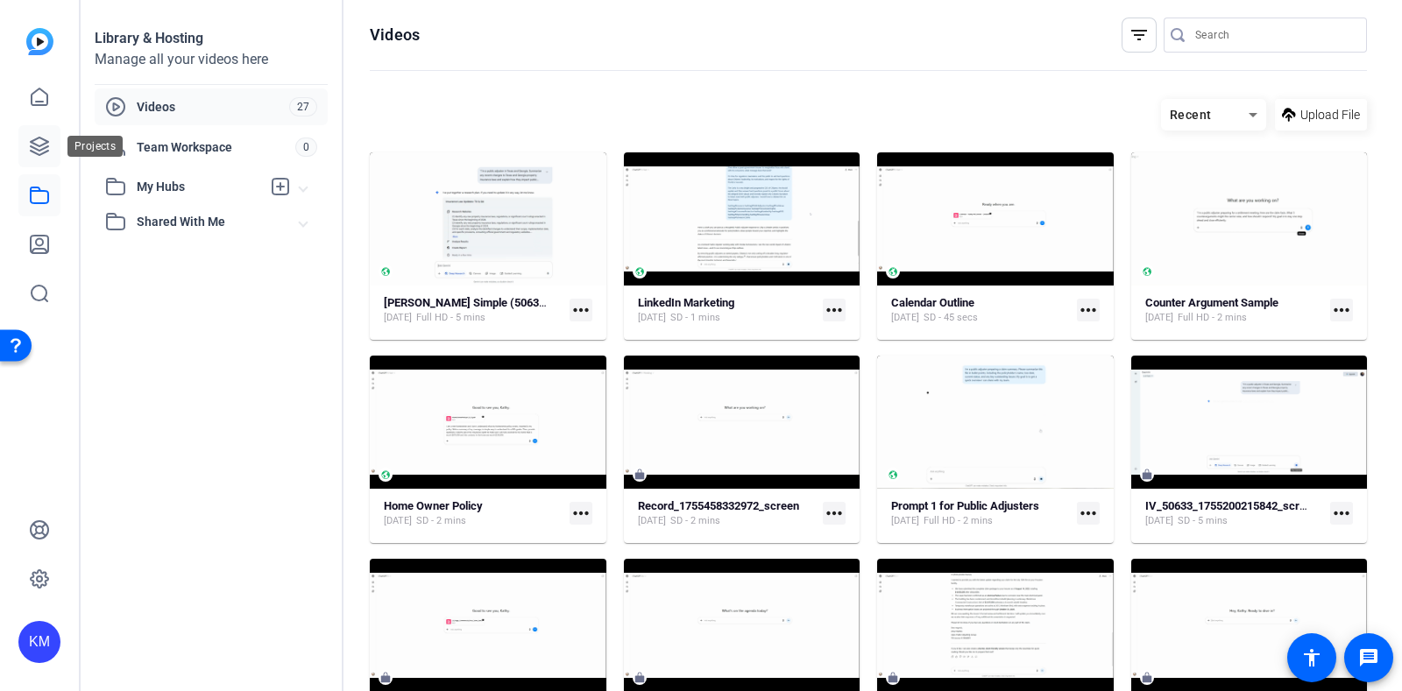
click at [33, 153] on icon at bounding box center [39, 146] width 21 height 21
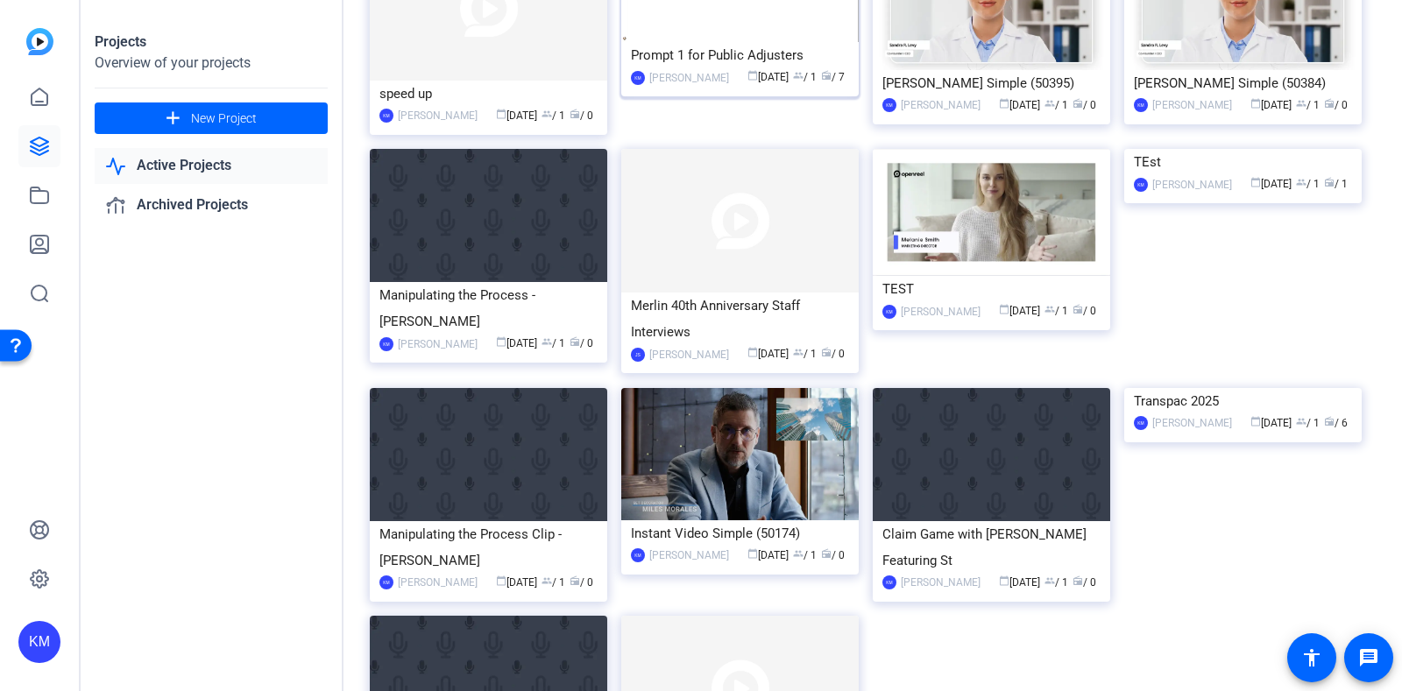
scroll to position [0, 0]
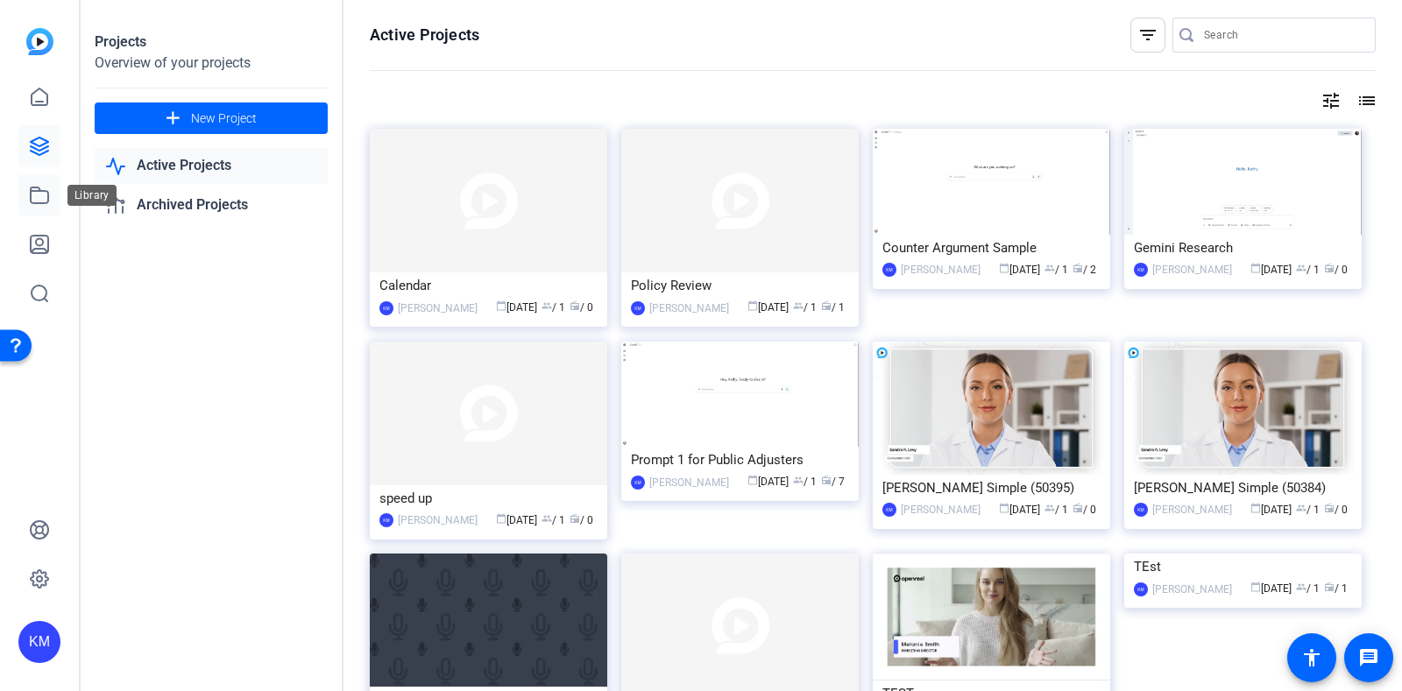
click at [39, 198] on icon at bounding box center [39, 195] width 21 height 21
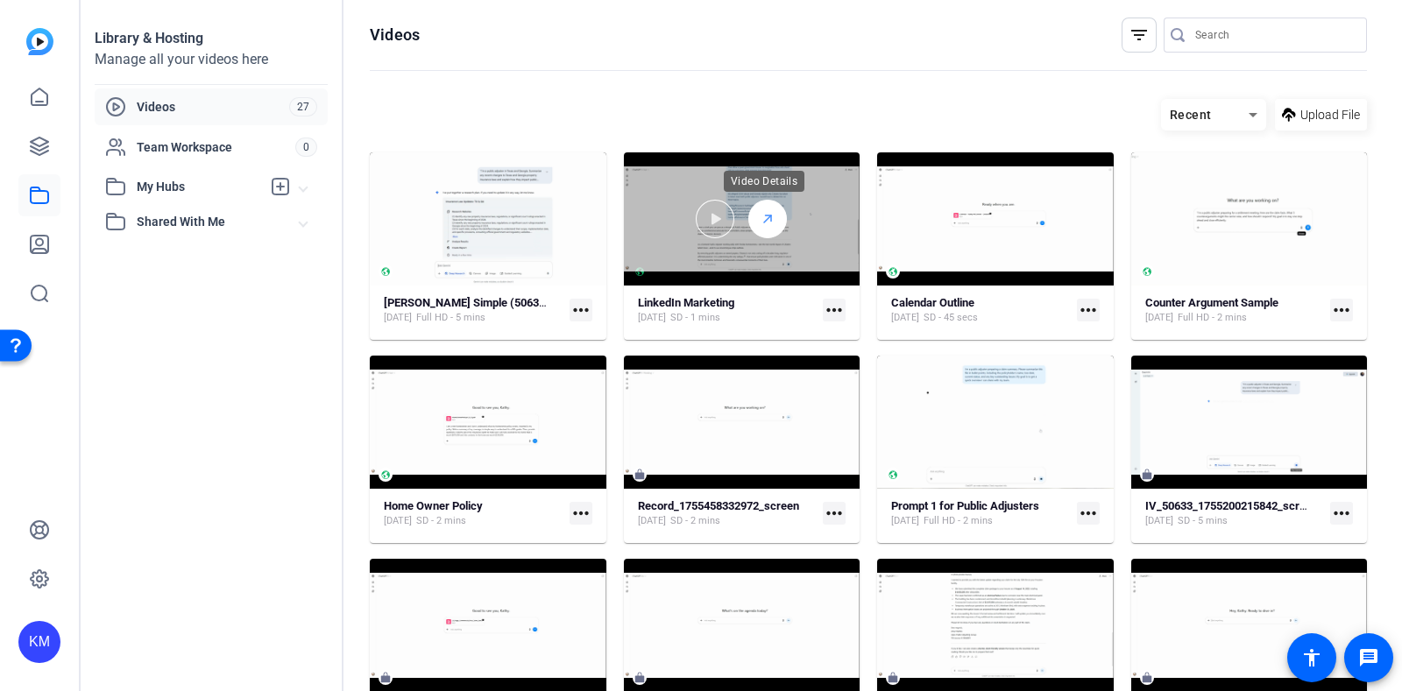
click at [764, 219] on line at bounding box center [767, 219] width 7 height 7
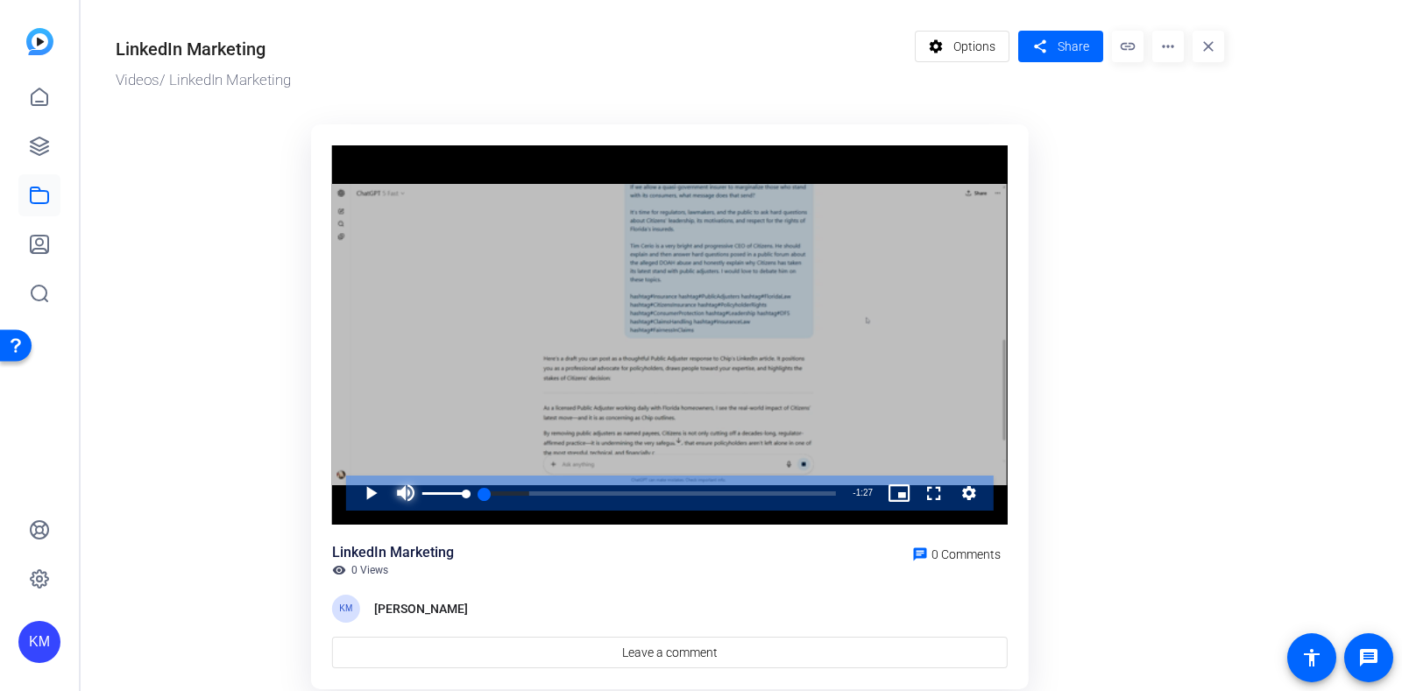
click at [407, 488] on span "Video Player" at bounding box center [405, 493] width 35 height 35
click at [353, 489] on span "Video Player" at bounding box center [353, 493] width 0 height 35
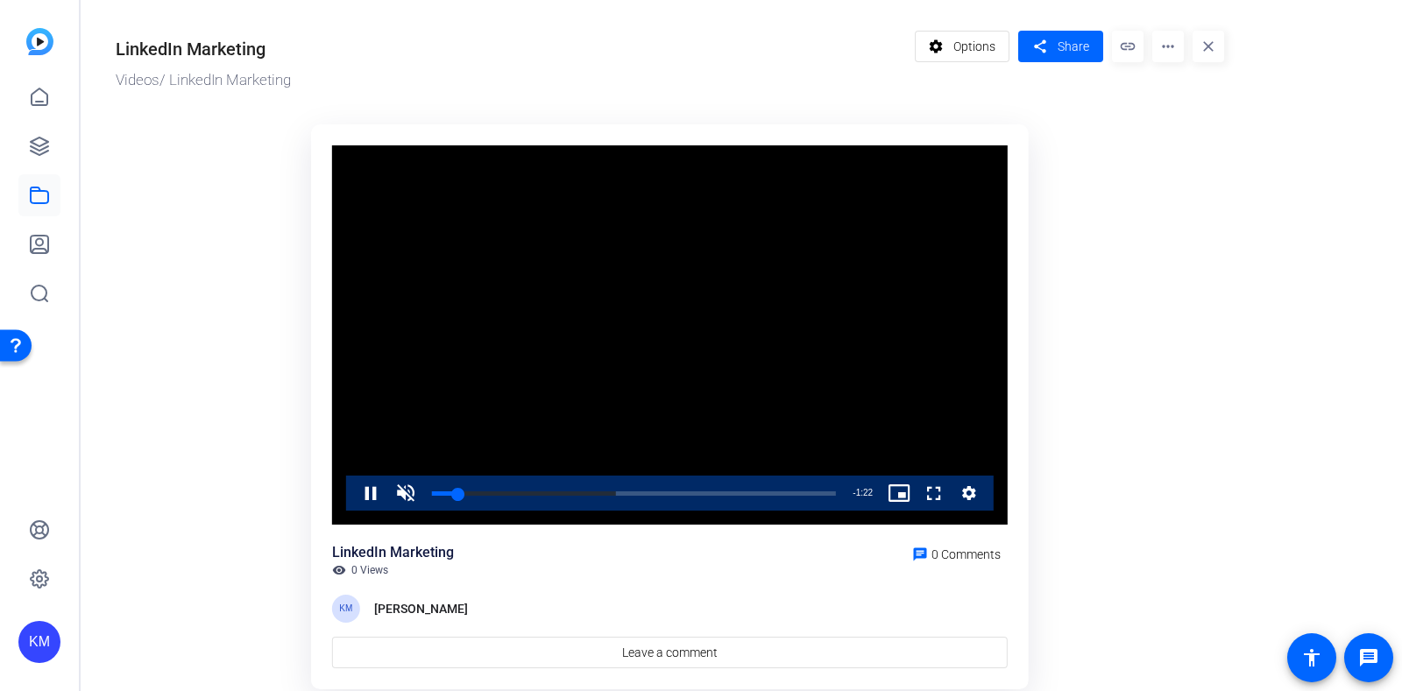
click at [864, 404] on video "Video Player" at bounding box center [669, 335] width 675 height 380
click at [353, 500] on span "Video Player" at bounding box center [353, 493] width 0 height 35
click at [959, 418] on video "Video Player" at bounding box center [669, 335] width 675 height 380
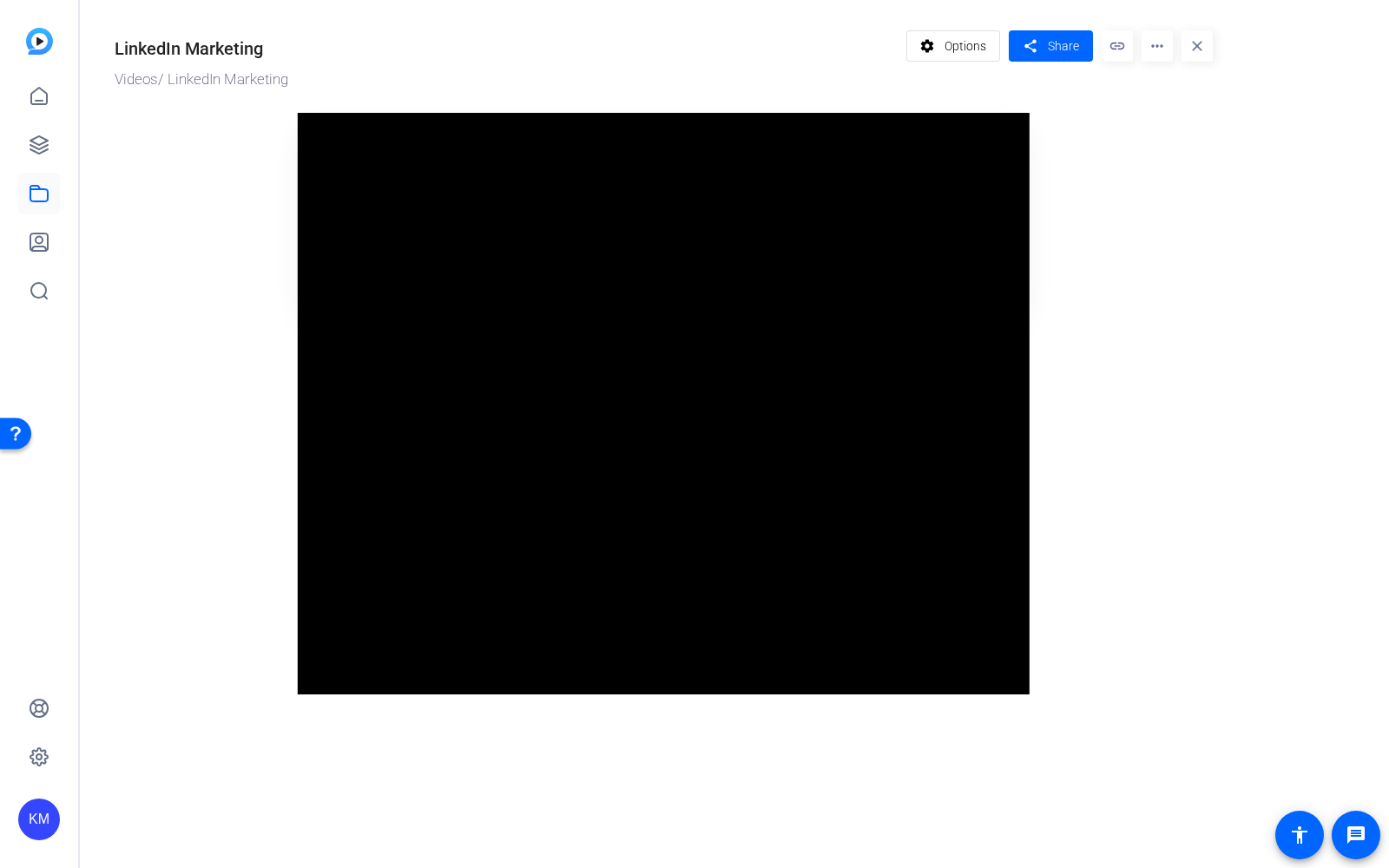
click at [1029, 488] on video "Video Player" at bounding box center [664, 403] width 732 height 582
